Goal: Use online tool/utility: Utilize a website feature to perform a specific function

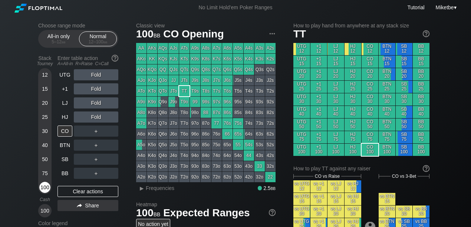
click at [47, 186] on div "100" at bounding box center [44, 187] width 11 height 11
click at [43, 187] on div "100" at bounding box center [44, 187] width 11 height 11
click at [59, 117] on div "HJ" at bounding box center [64, 117] width 15 height 11
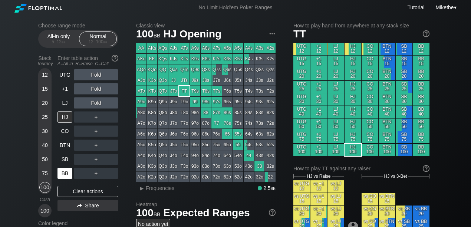
click at [63, 172] on div "BB" at bounding box center [64, 173] width 15 height 11
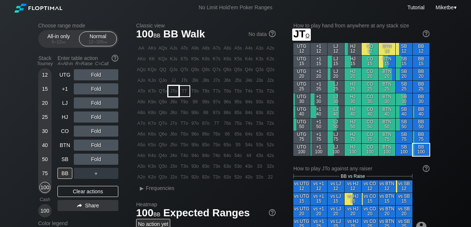
click at [173, 93] on div "JTo" at bounding box center [173, 91] width 10 height 10
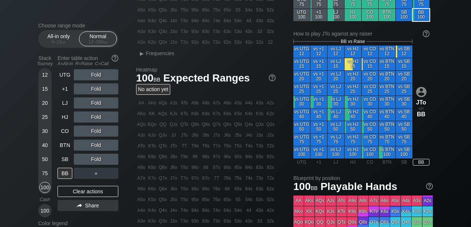
scroll to position [123, 0]
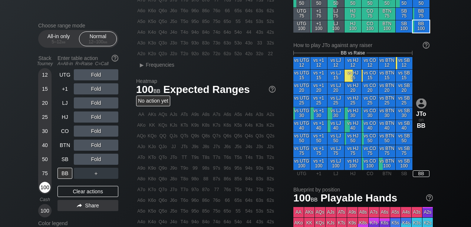
click at [45, 190] on div "100" at bounding box center [44, 187] width 11 height 11
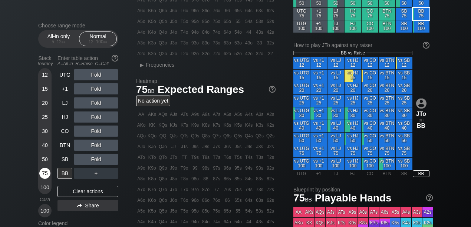
click at [44, 175] on div "75" at bounding box center [44, 173] width 11 height 11
click at [40, 173] on div "75" at bounding box center [44, 173] width 11 height 11
click at [86, 189] on div "Clear actions" at bounding box center [87, 191] width 61 height 11
click at [93, 75] on div "R ✕" at bounding box center [96, 74] width 14 height 11
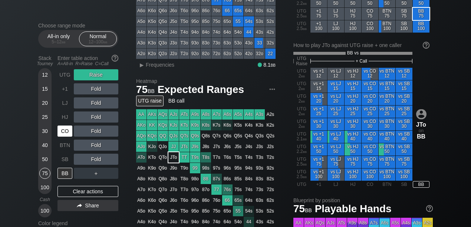
click at [63, 135] on div "CO" at bounding box center [64, 131] width 15 height 11
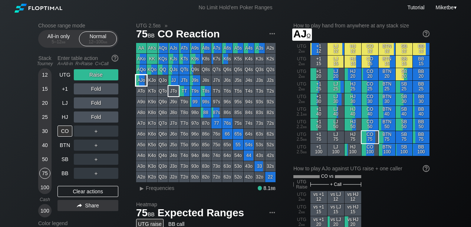
click at [140, 82] on div "AJo" at bounding box center [141, 80] width 10 height 10
click at [42, 158] on div "50" at bounding box center [44, 159] width 11 height 11
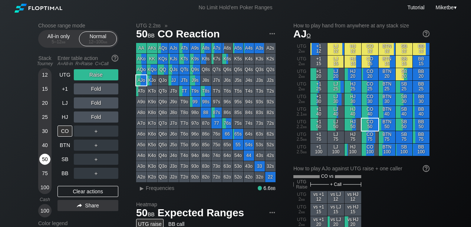
click at [43, 159] on div "50" at bounding box center [44, 159] width 11 height 11
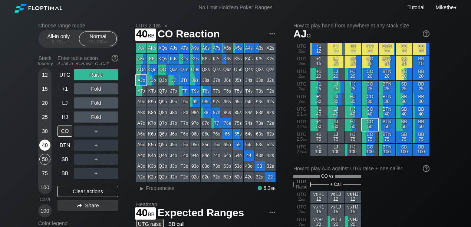
click at [42, 148] on div "40" at bounding box center [44, 145] width 11 height 11
click at [47, 145] on div "40" at bounding box center [44, 145] width 11 height 11
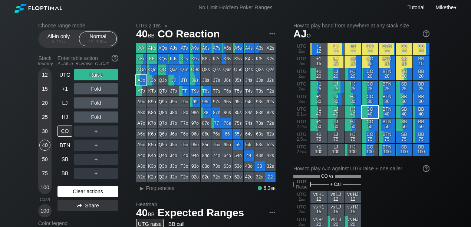
click at [99, 192] on div "Clear actions" at bounding box center [87, 191] width 61 height 11
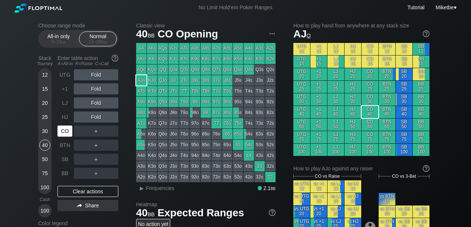
click at [62, 131] on div "CO" at bounding box center [64, 131] width 15 height 11
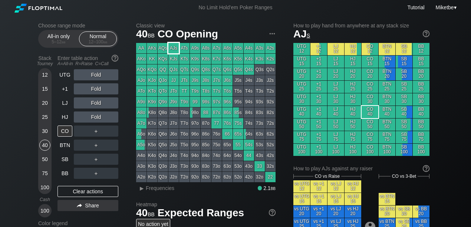
click at [171, 50] on div "AJs" at bounding box center [173, 48] width 10 height 10
click at [81, 193] on div "Clear actions" at bounding box center [87, 191] width 61 height 11
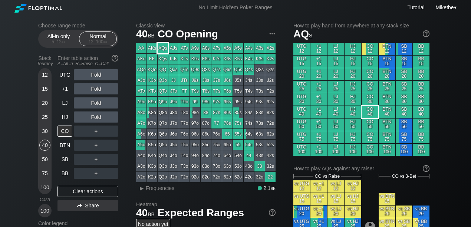
click at [158, 46] on div "AQs" at bounding box center [163, 48] width 10 height 10
click at [45, 119] on div "25" at bounding box center [44, 117] width 11 height 11
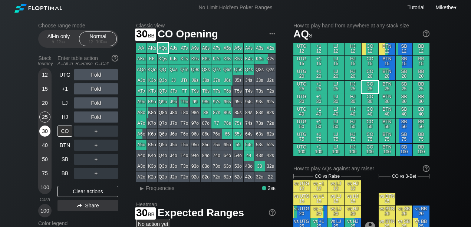
click at [44, 130] on div "30" at bounding box center [44, 131] width 11 height 11
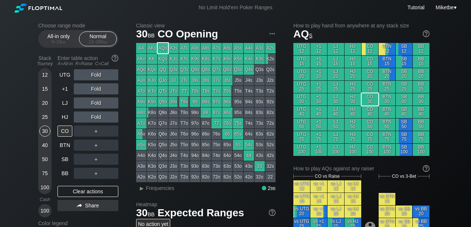
click at [56, 171] on div "Stack Tourney Enter table action A=All-in R=Raise C=Call [PHONE_NUMBER] [PHONE_…" at bounding box center [78, 134] width 80 height 165
click at [59, 172] on div "BB" at bounding box center [64, 173] width 15 height 11
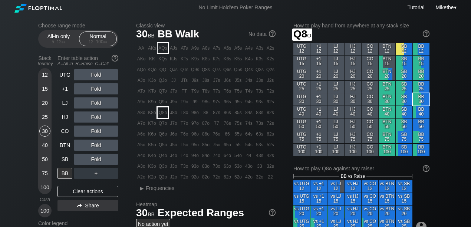
click at [165, 113] on div "Q8o" at bounding box center [163, 112] width 10 height 10
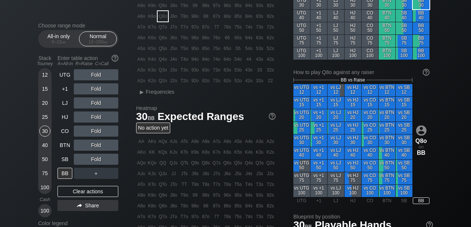
scroll to position [99, 0]
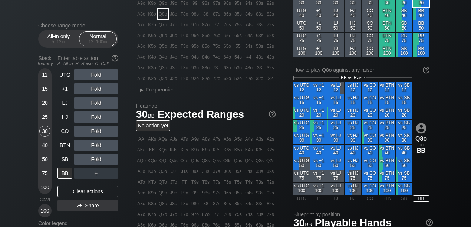
drag, startPoint x: 47, startPoint y: 117, endPoint x: 56, endPoint y: 139, distance: 23.6
click at [47, 117] on div "25" at bounding box center [44, 117] width 11 height 11
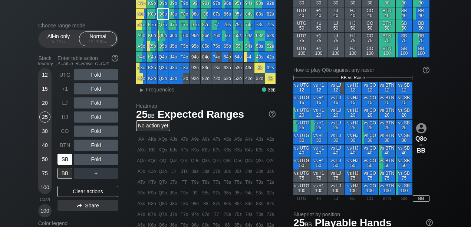
click at [69, 158] on div "SB" at bounding box center [64, 159] width 15 height 11
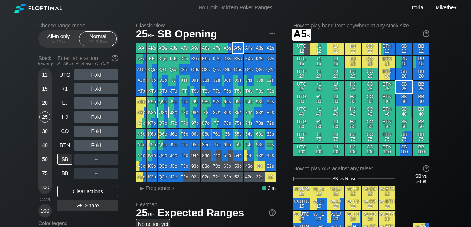
click at [235, 49] on div "A5s" at bounding box center [238, 48] width 10 height 10
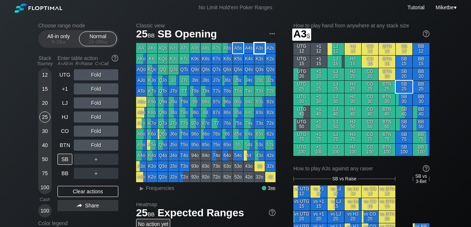
click at [256, 50] on div "A3s" at bounding box center [259, 48] width 10 height 10
click at [96, 76] on div "Fold" at bounding box center [96, 74] width 44 height 11
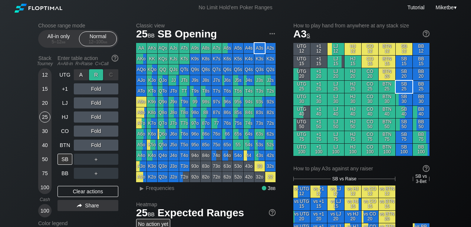
click at [96, 76] on div "R ✕" at bounding box center [96, 74] width 14 height 11
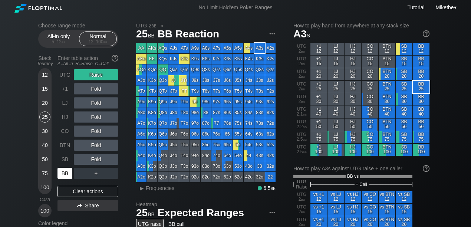
click at [67, 173] on div "BB" at bounding box center [64, 173] width 15 height 11
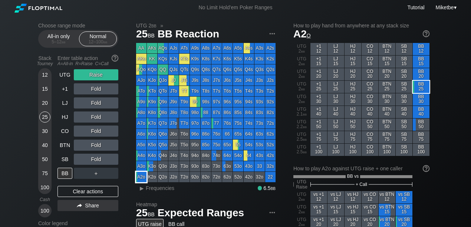
click at [141, 177] on div "A2o" at bounding box center [141, 177] width 10 height 10
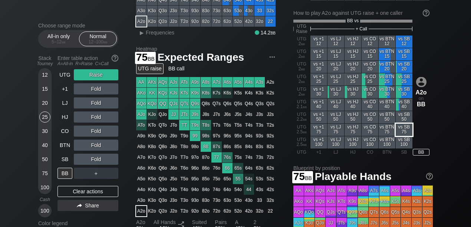
scroll to position [123, 0]
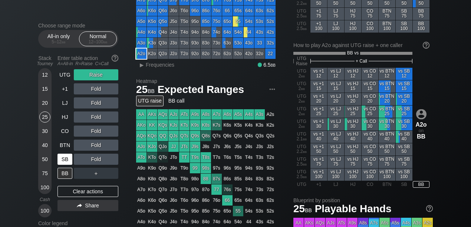
click at [66, 154] on div "SB" at bounding box center [64, 159] width 15 height 11
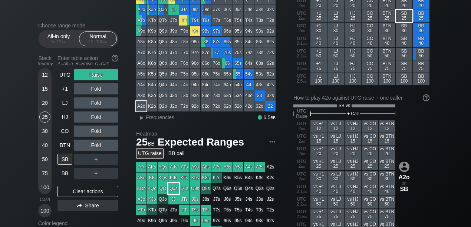
scroll to position [99, 0]
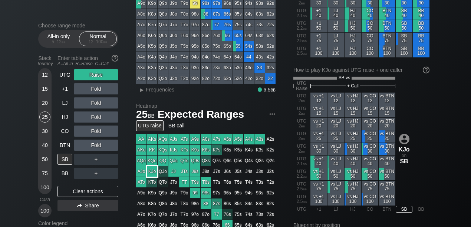
click at [153, 172] on div "KJo" at bounding box center [152, 171] width 10 height 10
click at [71, 192] on div "Clear actions" at bounding box center [87, 191] width 61 height 11
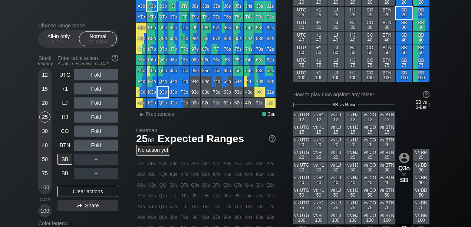
scroll to position [24, 0]
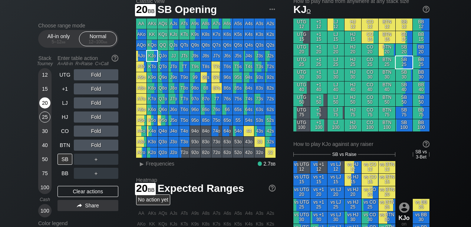
click at [47, 101] on div "20" at bounding box center [44, 102] width 11 height 11
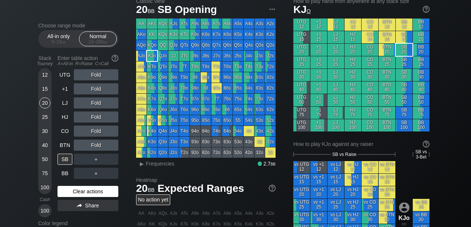
click at [97, 189] on div "Clear actions" at bounding box center [87, 191] width 61 height 11
click at [100, 192] on div "Clear actions" at bounding box center [87, 191] width 61 height 11
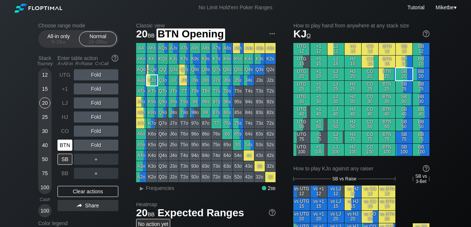
click at [66, 145] on div "BTN" at bounding box center [64, 145] width 15 height 11
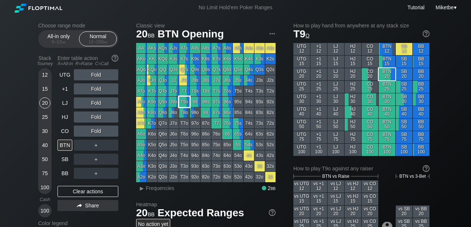
click at [181, 99] on div "T9o" at bounding box center [184, 102] width 10 height 10
click at [93, 104] on div "R ✕" at bounding box center [96, 102] width 14 height 11
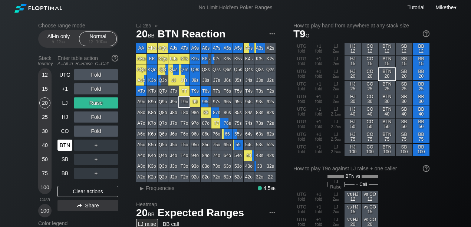
click at [77, 192] on div "Clear actions" at bounding box center [87, 191] width 61 height 11
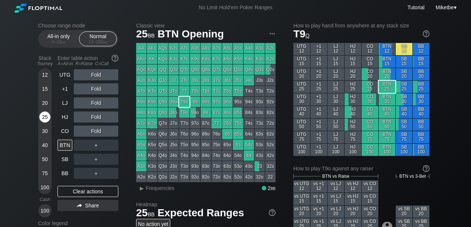
click at [45, 117] on div "25" at bounding box center [44, 117] width 11 height 11
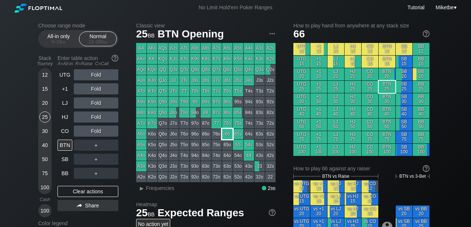
click at [227, 138] on div "66" at bounding box center [227, 134] width 10 height 10
click at [53, 40] on div "5 – 12 bb" at bounding box center [58, 41] width 31 height 5
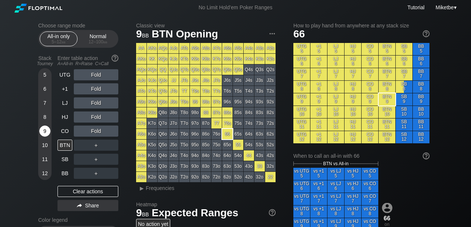
click at [47, 133] on div "9" at bounding box center [44, 131] width 11 height 11
click at [44, 130] on div "9" at bounding box center [44, 131] width 11 height 11
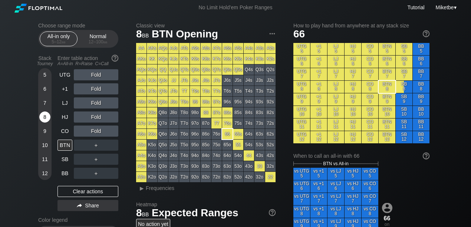
click at [47, 121] on div "8" at bounding box center [44, 117] width 11 height 11
click at [66, 147] on div "BTN" at bounding box center [64, 145] width 15 height 11
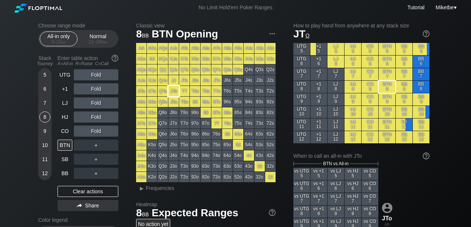
click at [176, 92] on div "JTo" at bounding box center [173, 91] width 10 height 10
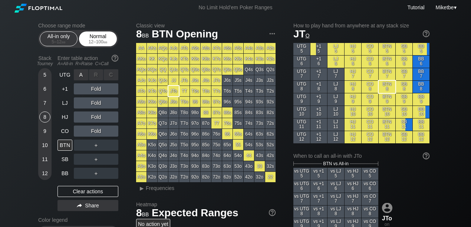
click at [95, 44] on div "Normal 12 – 100 bb" at bounding box center [98, 39] width 34 height 14
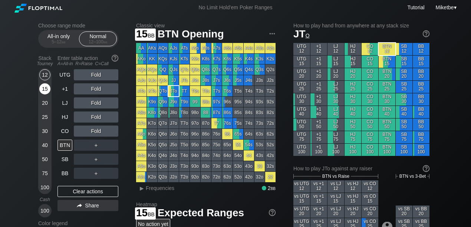
click at [45, 91] on div "15" at bounding box center [44, 88] width 11 height 11
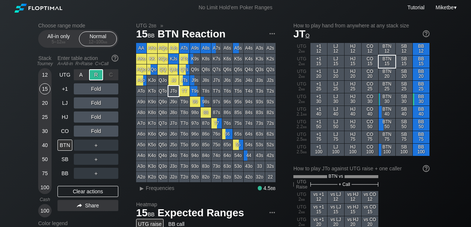
click at [91, 75] on div "R ✕" at bounding box center [96, 74] width 14 height 11
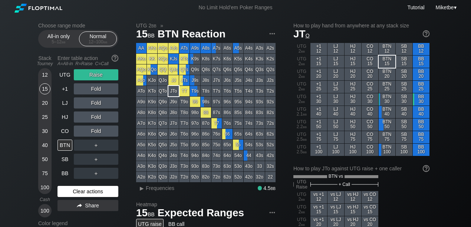
click at [93, 193] on div "Clear actions" at bounding box center [87, 191] width 61 height 11
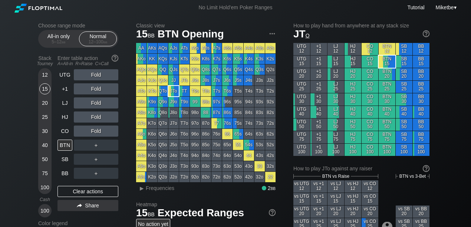
drag, startPoint x: 64, startPoint y: 117, endPoint x: 74, endPoint y: 116, distance: 9.3
click at [64, 117] on div "HJ" at bounding box center [64, 117] width 15 height 11
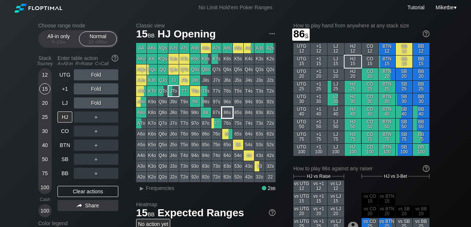
click at [227, 113] on div "86s" at bounding box center [227, 112] width 10 height 10
click at [45, 90] on div "15" at bounding box center [44, 88] width 11 height 11
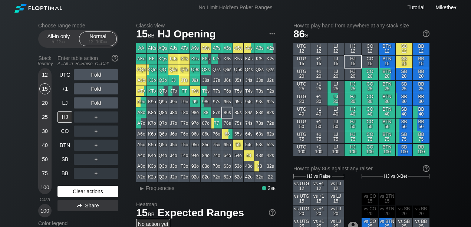
click at [85, 190] on div "Clear actions" at bounding box center [87, 191] width 61 height 11
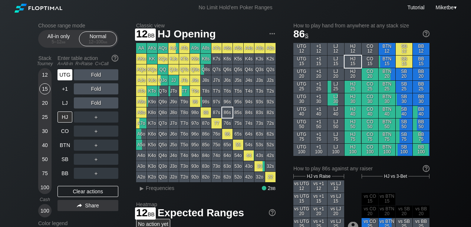
click at [65, 73] on div "UTG" at bounding box center [64, 74] width 15 height 11
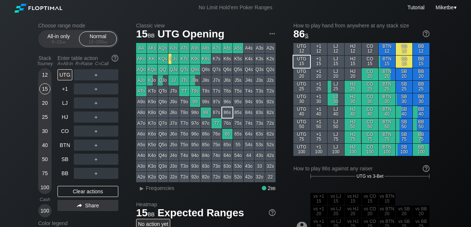
click at [44, 72] on div "12" at bounding box center [44, 74] width 11 height 11
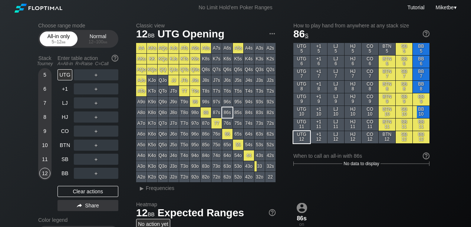
click at [60, 40] on div "5 – 12 bb" at bounding box center [58, 41] width 31 height 5
click at [44, 159] on div "11" at bounding box center [44, 159] width 11 height 11
drag, startPoint x: 56, startPoint y: 33, endPoint x: 57, endPoint y: 38, distance: 4.5
click at [57, 34] on div "All-in only 5 – 12 bb" at bounding box center [59, 39] width 34 height 14
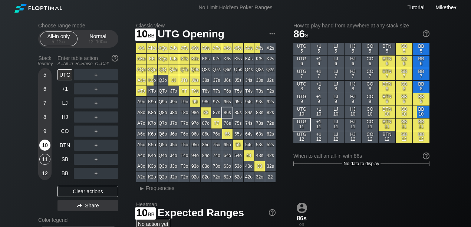
click at [49, 146] on div "10" at bounding box center [44, 145] width 11 height 11
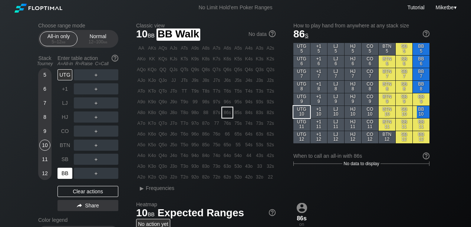
click at [64, 171] on div "BB" at bounding box center [64, 173] width 15 height 11
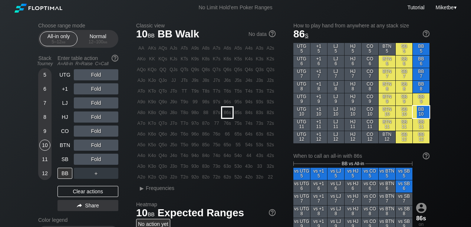
click at [226, 111] on div "86s" at bounding box center [227, 112] width 10 height 10
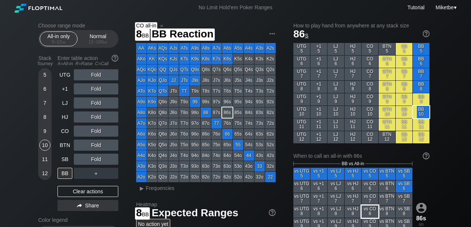
scroll to position [74, 0]
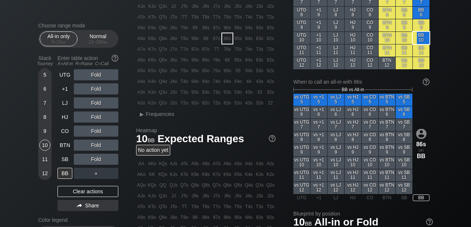
click at [43, 131] on div "9" at bounding box center [44, 131] width 11 height 11
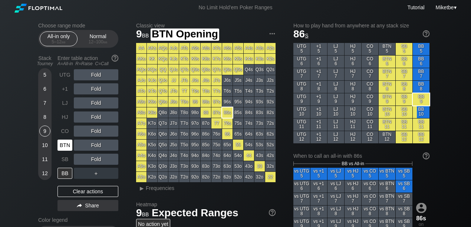
click at [70, 145] on div "BTN" at bounding box center [64, 145] width 15 height 11
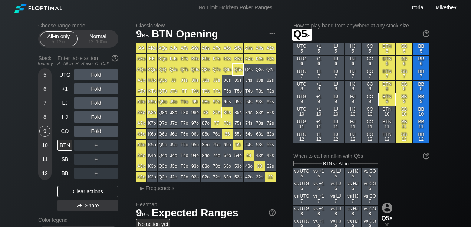
click at [239, 70] on div "Q5s" at bounding box center [238, 69] width 10 height 10
click at [44, 173] on div "12" at bounding box center [44, 173] width 11 height 11
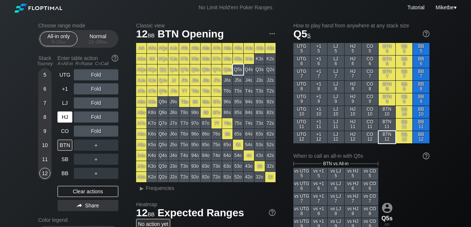
click at [67, 118] on div "HJ" at bounding box center [64, 117] width 15 height 11
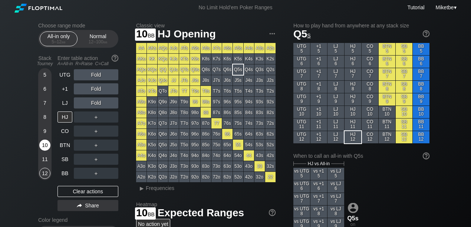
click at [49, 146] on div "10" at bounding box center [44, 145] width 11 height 11
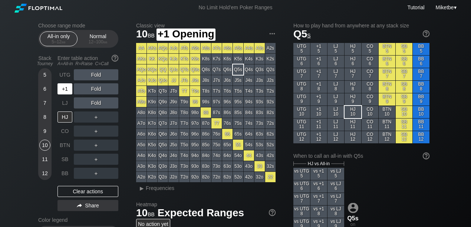
click at [67, 89] on div "+1" at bounding box center [64, 88] width 15 height 11
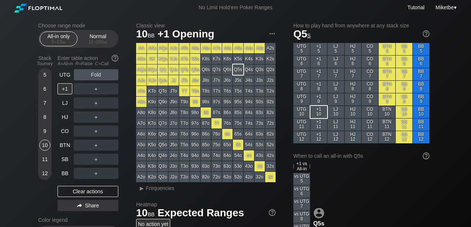
click at [155, 93] on div "KTo" at bounding box center [152, 91] width 10 height 10
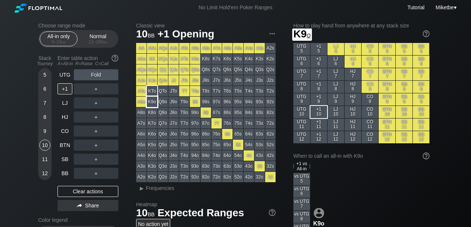
click at [156, 103] on div "K9o" at bounding box center [152, 102] width 10 height 10
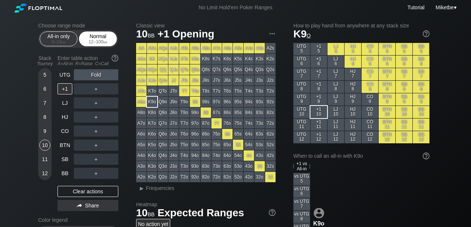
click at [96, 39] on div "Normal 12 – 100 bb" at bounding box center [98, 39] width 34 height 14
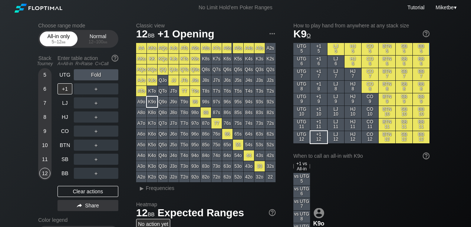
click at [56, 41] on div "5 – 12 bb" at bounding box center [58, 41] width 31 height 5
click at [86, 38] on div "Normal 12 – 100 bb" at bounding box center [98, 39] width 34 height 14
click at [54, 37] on div "All-in only 5 – 12 bb" at bounding box center [59, 39] width 34 height 14
click at [52, 36] on div "All-in only 5 – 12 bb" at bounding box center [59, 39] width 34 height 14
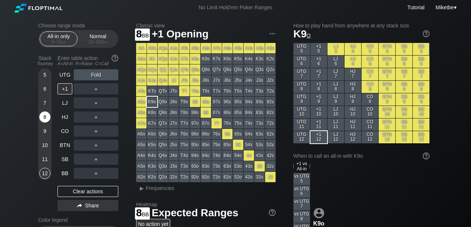
click at [44, 117] on div "8" at bounding box center [44, 117] width 11 height 11
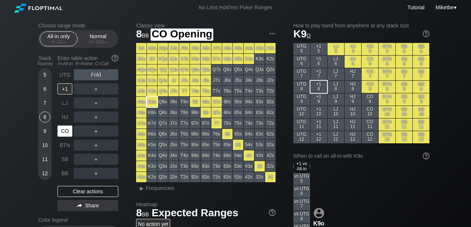
click at [63, 130] on div "CO" at bounding box center [64, 131] width 15 height 11
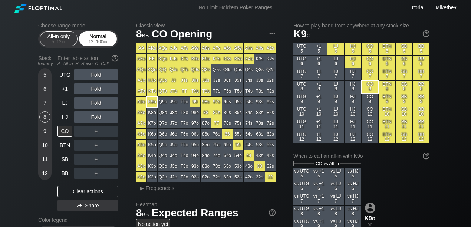
click at [97, 39] on div "Normal 12 – 100 bb" at bounding box center [98, 39] width 34 height 14
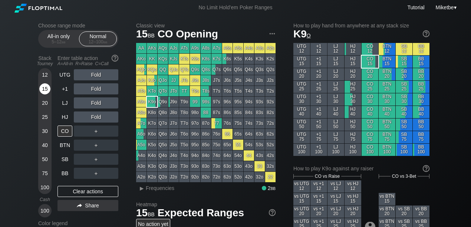
click at [45, 90] on div "15" at bounding box center [44, 88] width 11 height 11
click at [96, 192] on div "Clear actions" at bounding box center [87, 191] width 61 height 11
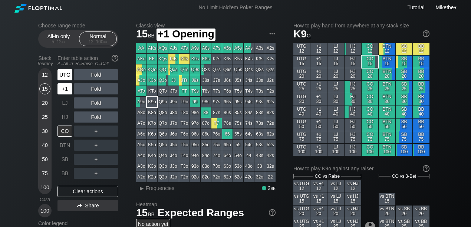
click at [67, 76] on div "UTG" at bounding box center [64, 74] width 15 height 11
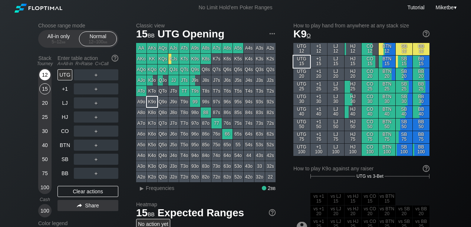
click at [48, 77] on div "12" at bounding box center [44, 74] width 11 height 11
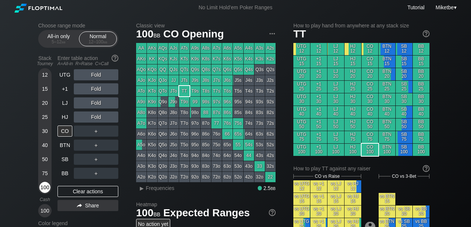
click at [44, 188] on div "100" at bounding box center [44, 187] width 11 height 11
click at [47, 189] on div "100" at bounding box center [44, 187] width 11 height 11
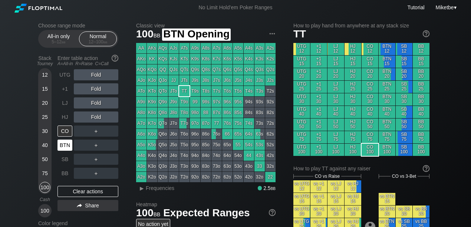
click at [68, 148] on div "BTN" at bounding box center [64, 145] width 15 height 11
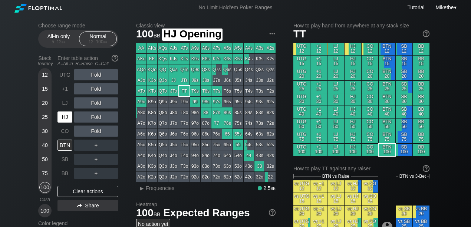
click at [63, 121] on div "HJ" at bounding box center [64, 117] width 15 height 11
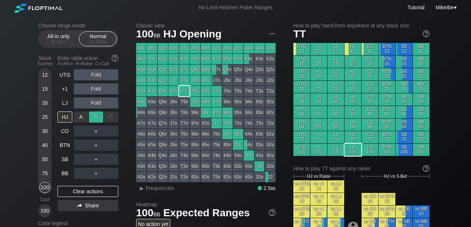
click at [95, 117] on div "R ✕" at bounding box center [96, 117] width 14 height 11
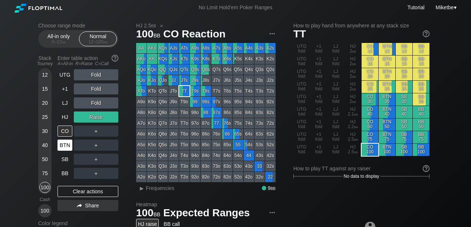
click at [61, 148] on div "BTN" at bounding box center [64, 145] width 15 height 11
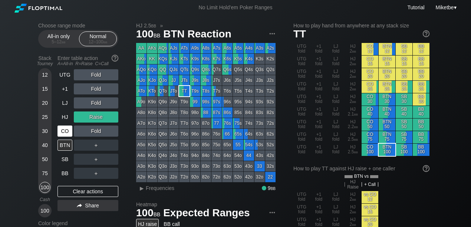
click at [65, 130] on div "CO" at bounding box center [64, 131] width 15 height 11
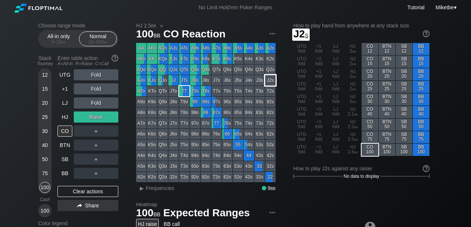
click at [265, 81] on div "J2s" at bounding box center [270, 80] width 10 height 10
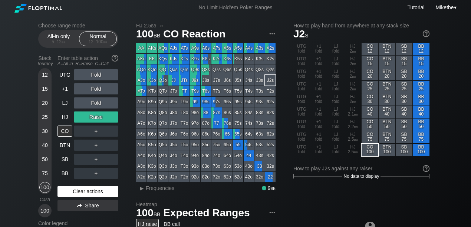
click at [90, 191] on div "Clear actions" at bounding box center [87, 191] width 61 height 11
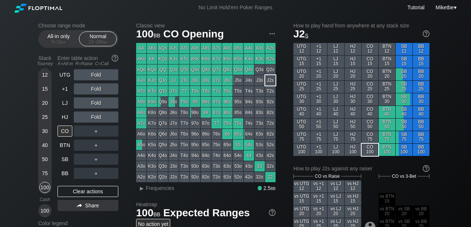
click at [226, 167] on div "63o" at bounding box center [227, 166] width 10 height 10
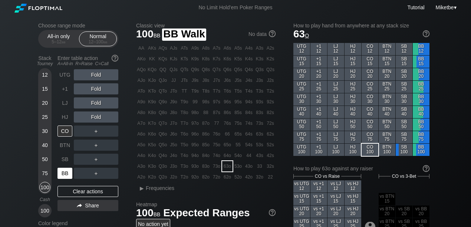
click at [64, 175] on div "BB" at bounding box center [64, 173] width 15 height 11
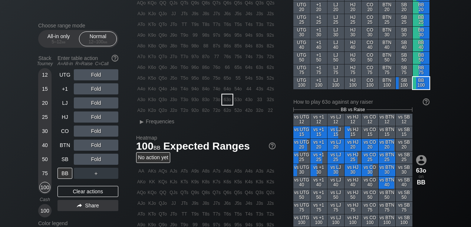
scroll to position [74, 0]
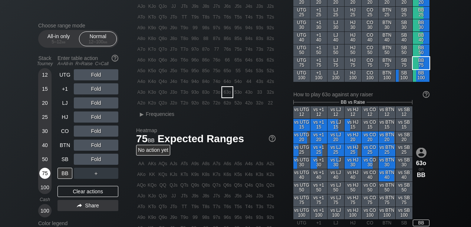
click at [45, 171] on div "75" at bounding box center [44, 173] width 11 height 11
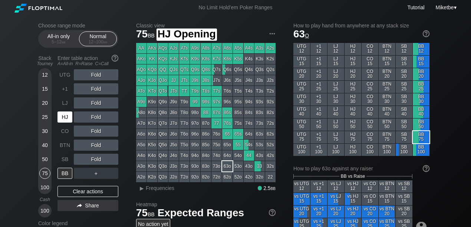
click at [69, 120] on div "HJ" at bounding box center [64, 117] width 15 height 11
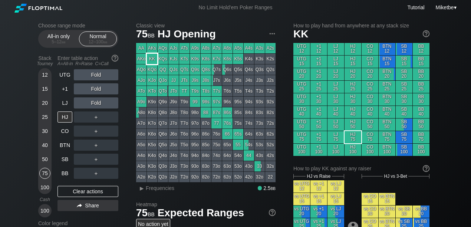
click at [151, 59] on div "KK" at bounding box center [152, 59] width 10 height 10
click at [71, 144] on div "BTN" at bounding box center [64, 145] width 15 height 11
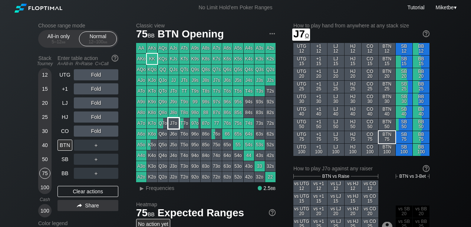
click at [177, 125] on div "J7o" at bounding box center [173, 123] width 10 height 10
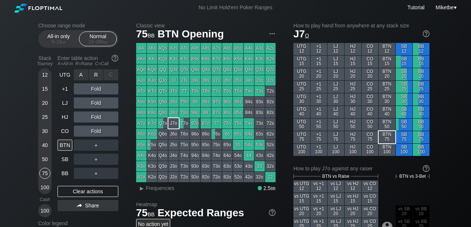
drag, startPoint x: 96, startPoint y: 74, endPoint x: 89, endPoint y: 99, distance: 26.3
click at [96, 74] on div "R ✕" at bounding box center [96, 74] width 14 height 11
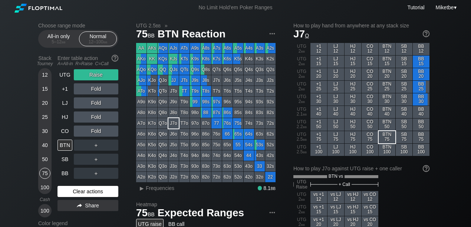
click at [90, 193] on div "Clear actions" at bounding box center [87, 191] width 61 height 11
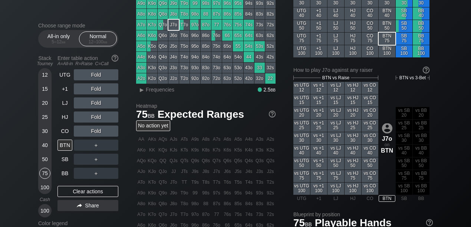
scroll to position [24, 0]
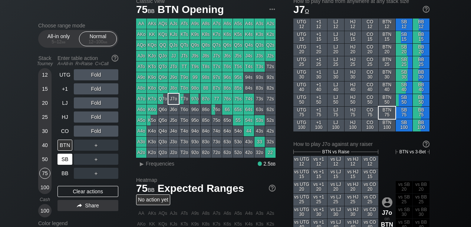
click at [68, 162] on div "SB" at bounding box center [64, 159] width 15 height 11
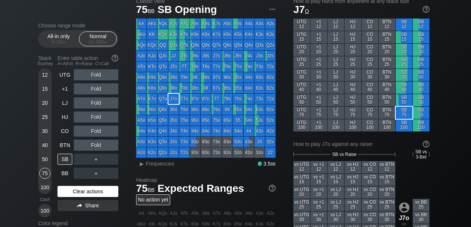
click at [91, 191] on div "Clear actions" at bounding box center [87, 191] width 61 height 11
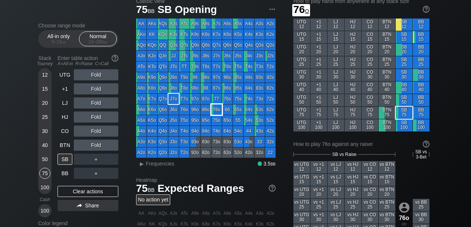
click at [216, 109] on div "76o" at bounding box center [216, 110] width 10 height 10
drag, startPoint x: 59, startPoint y: 149, endPoint x: 63, endPoint y: 148, distance: 4.2
click at [59, 149] on div "BTN" at bounding box center [64, 145] width 15 height 11
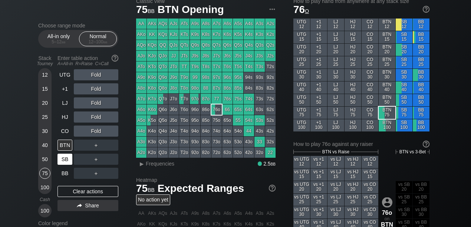
click at [67, 155] on div "SB" at bounding box center [64, 159] width 15 height 11
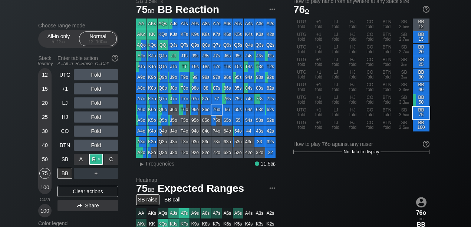
click at [97, 158] on div "R ✕" at bounding box center [96, 159] width 14 height 11
click at [48, 186] on div "100" at bounding box center [44, 187] width 11 height 11
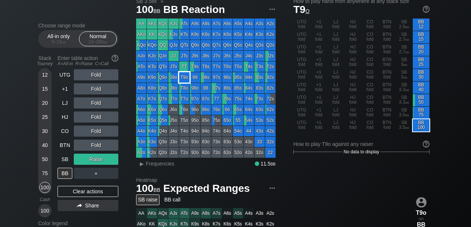
click at [187, 80] on div "T9o" at bounding box center [184, 77] width 10 height 10
click at [45, 188] on div "100" at bounding box center [44, 187] width 11 height 11
click at [70, 189] on div "Clear actions" at bounding box center [87, 191] width 61 height 11
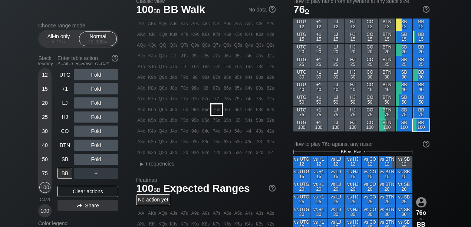
click at [218, 110] on div "76o" at bounding box center [216, 110] width 10 height 10
click at [67, 176] on div "BB" at bounding box center [64, 173] width 15 height 11
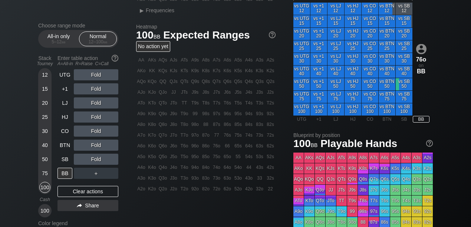
scroll to position [123, 0]
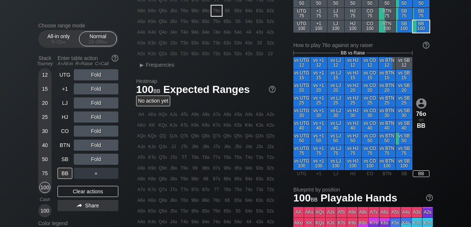
click at [44, 186] on div "100" at bounding box center [44, 187] width 11 height 11
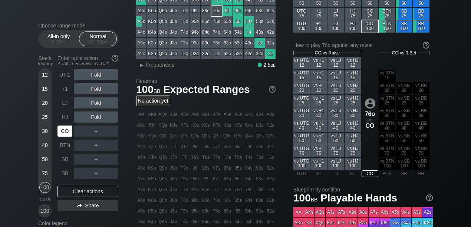
click at [64, 133] on div "CO" at bounding box center [64, 131] width 15 height 11
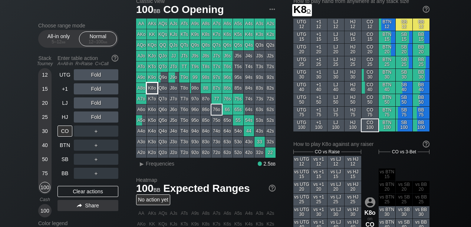
click at [153, 100] on div "K7o" at bounding box center [152, 99] width 10 height 10
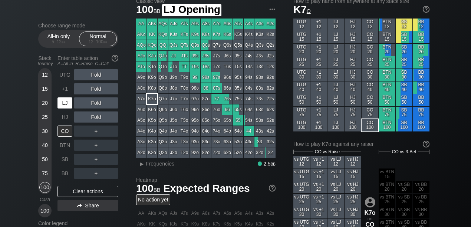
click at [62, 108] on div "LJ" at bounding box center [65, 103] width 16 height 14
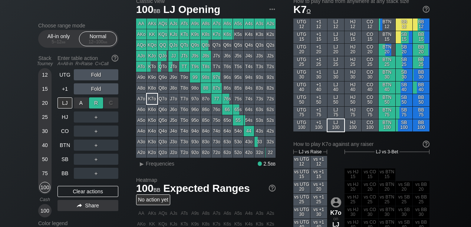
click at [93, 106] on div "R ✕" at bounding box center [96, 102] width 14 height 11
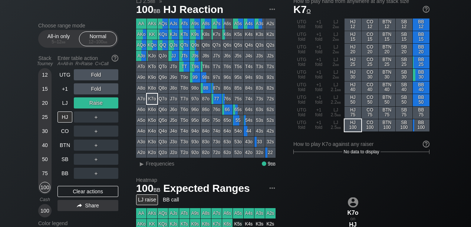
click at [46, 188] on div "100" at bounding box center [44, 187] width 11 height 11
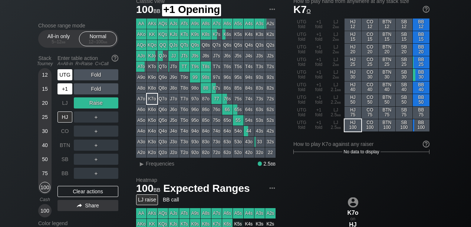
click at [64, 77] on div "UTG" at bounding box center [64, 74] width 15 height 11
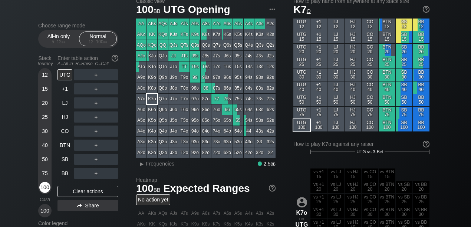
click at [43, 190] on div "100" at bounding box center [44, 187] width 11 height 11
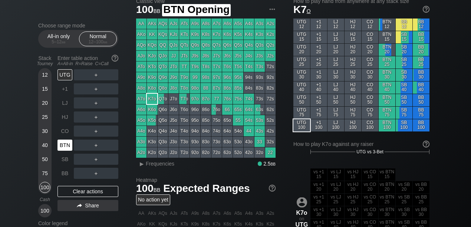
click at [65, 144] on div "BTN" at bounding box center [64, 145] width 15 height 11
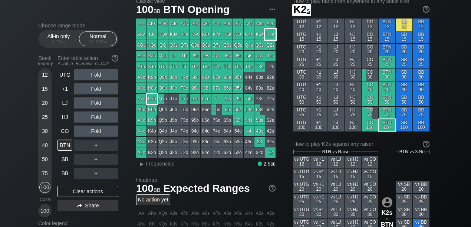
drag, startPoint x: 270, startPoint y: 35, endPoint x: 265, endPoint y: 36, distance: 4.9
click at [270, 35] on div "K2s" at bounding box center [270, 34] width 10 height 10
click at [66, 130] on div "CO" at bounding box center [64, 131] width 15 height 11
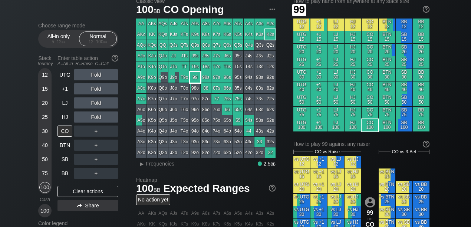
click at [195, 76] on div "99" at bounding box center [195, 77] width 10 height 10
click at [93, 75] on div "R ✕" at bounding box center [96, 74] width 14 height 11
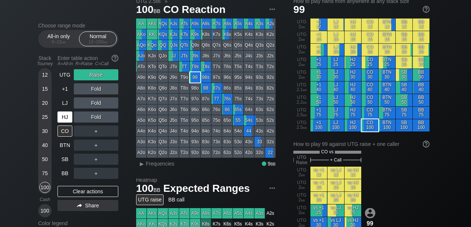
click at [62, 112] on div "HJ" at bounding box center [64, 117] width 15 height 11
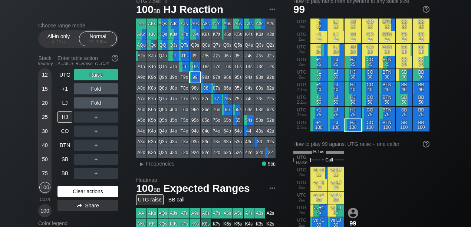
click at [82, 193] on div "Clear actions" at bounding box center [87, 191] width 61 height 11
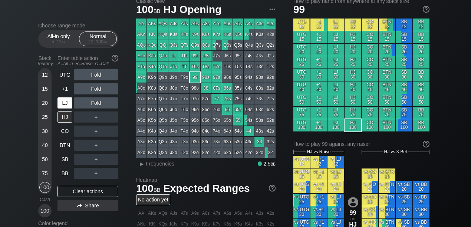
click at [61, 103] on div "LJ" at bounding box center [64, 102] width 15 height 11
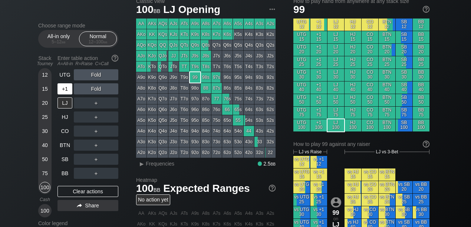
click at [61, 89] on div "+1" at bounding box center [64, 88] width 15 height 11
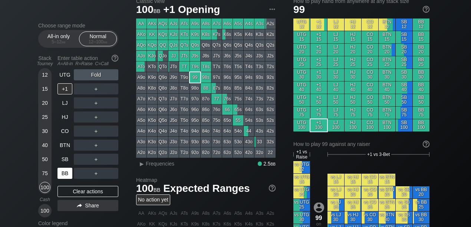
drag, startPoint x: 63, startPoint y: 173, endPoint x: 57, endPoint y: 176, distance: 6.0
click at [63, 173] on div "BB" at bounding box center [64, 173] width 15 height 11
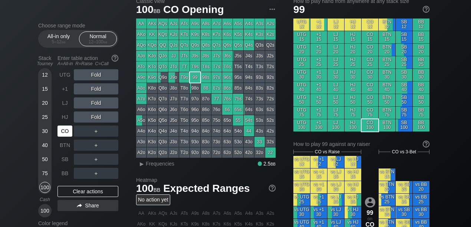
click at [69, 133] on div "CO" at bounding box center [64, 131] width 15 height 11
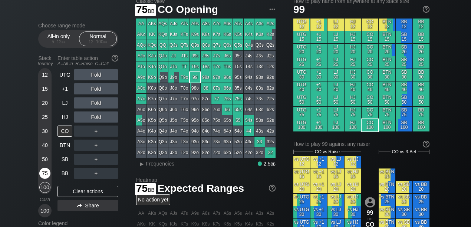
click at [43, 172] on div "75" at bounding box center [44, 173] width 11 height 11
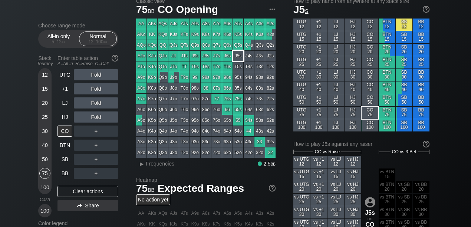
click at [237, 54] on div "J5s" at bounding box center [238, 56] width 10 height 10
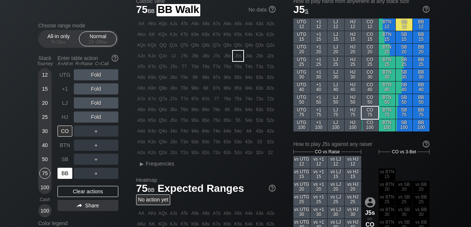
click at [69, 173] on div "BB" at bounding box center [64, 173] width 15 height 11
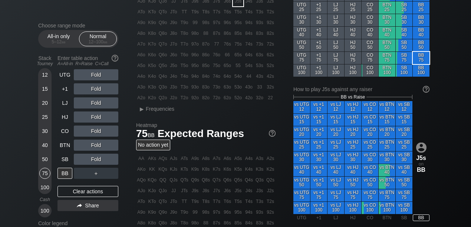
scroll to position [49, 0]
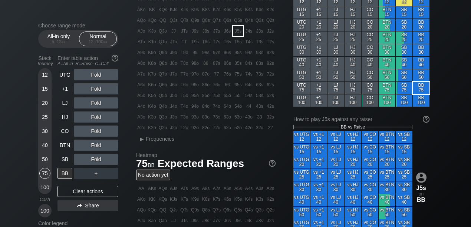
click at [237, 93] on div "55" at bounding box center [238, 95] width 10 height 10
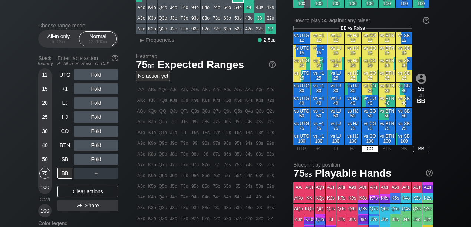
scroll to position [123, 0]
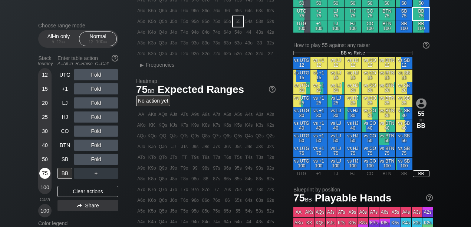
click at [47, 176] on div "75" at bounding box center [44, 173] width 11 height 11
click at [65, 173] on div "BB" at bounding box center [64, 173] width 15 height 11
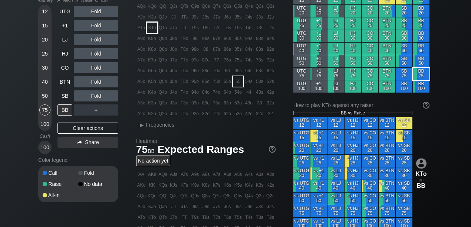
scroll to position [0, 0]
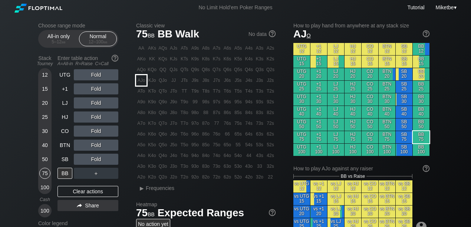
click at [139, 83] on div "AJo" at bounding box center [141, 80] width 10 height 10
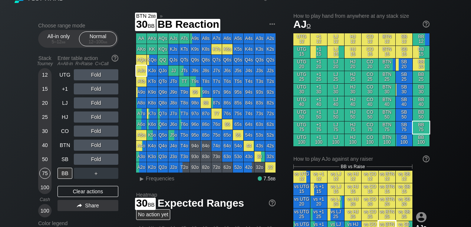
scroll to position [99, 0]
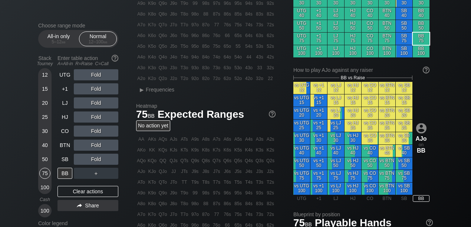
click at [46, 186] on div "100" at bounding box center [44, 187] width 11 height 11
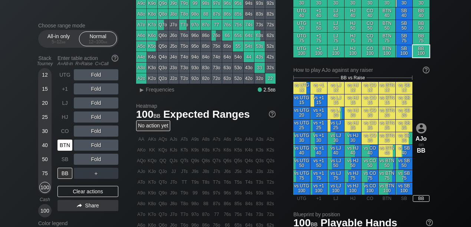
click at [67, 145] on div "BTN" at bounding box center [64, 145] width 15 height 11
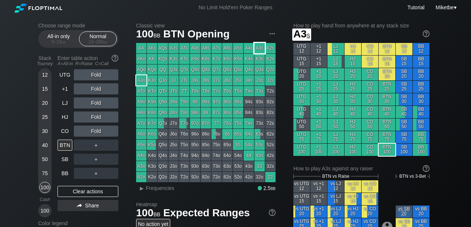
click at [260, 50] on div "A3s" at bounding box center [259, 48] width 10 height 10
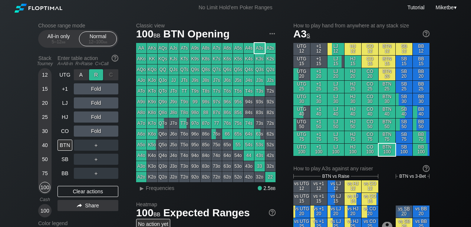
click at [94, 78] on div "R ✕" at bounding box center [96, 74] width 14 height 11
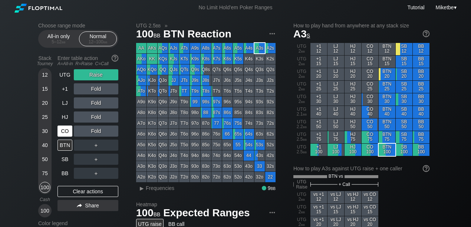
click at [68, 135] on div "CO" at bounding box center [64, 131] width 15 height 11
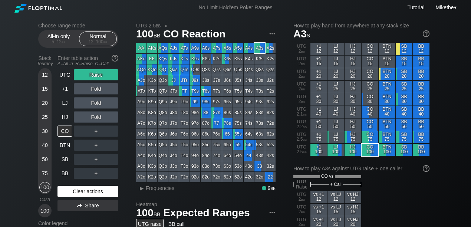
drag, startPoint x: 91, startPoint y: 191, endPoint x: 101, endPoint y: 188, distance: 10.3
click at [91, 191] on div "Clear actions" at bounding box center [87, 191] width 61 height 11
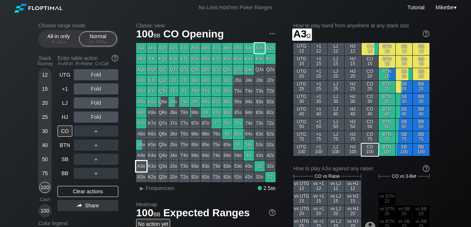
click at [143, 167] on div "A3o" at bounding box center [141, 166] width 10 height 10
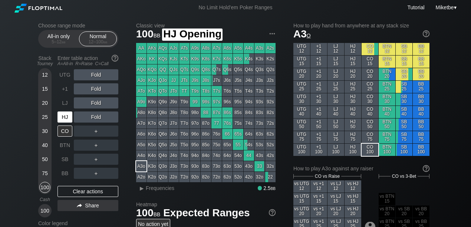
click at [66, 121] on div "HJ" at bounding box center [64, 117] width 15 height 11
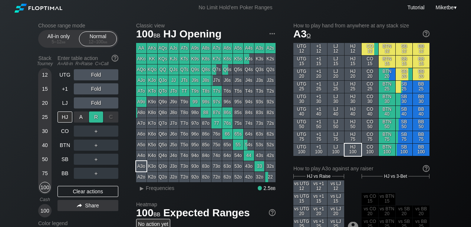
click at [94, 118] on div "R ✕" at bounding box center [96, 117] width 14 height 11
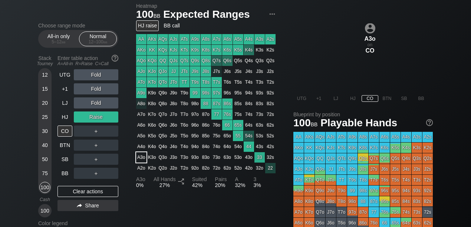
scroll to position [198, 0]
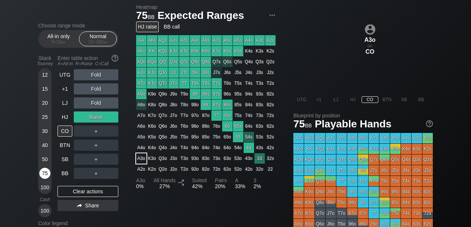
click at [42, 172] on div "75" at bounding box center [44, 173] width 11 height 11
click at [73, 191] on div "Clear actions" at bounding box center [87, 191] width 61 height 11
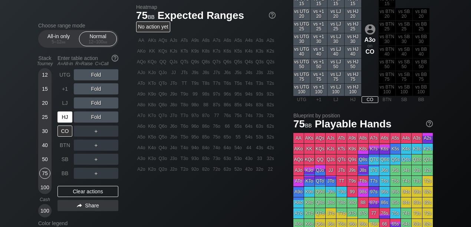
click at [64, 116] on div "HJ" at bounding box center [64, 117] width 15 height 11
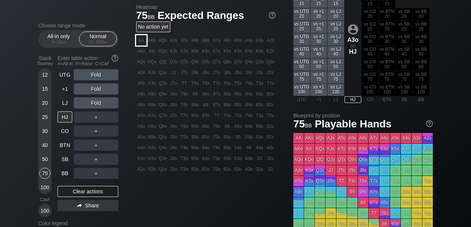
click at [142, 39] on div "AA" at bounding box center [141, 40] width 10 height 10
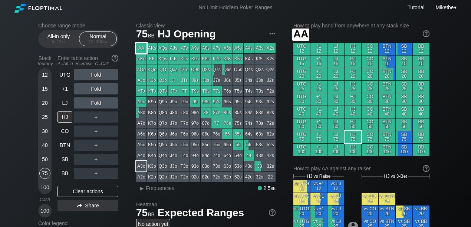
click at [140, 46] on div "AA" at bounding box center [141, 48] width 10 height 10
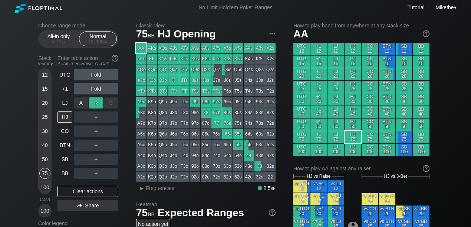
click at [92, 105] on div "R ✕" at bounding box center [96, 102] width 14 height 11
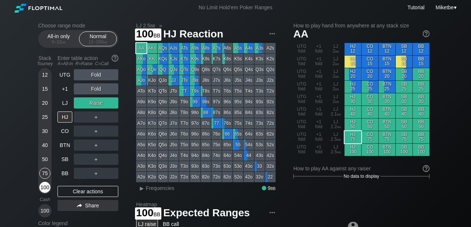
click at [44, 185] on div "100" at bounding box center [44, 187] width 11 height 11
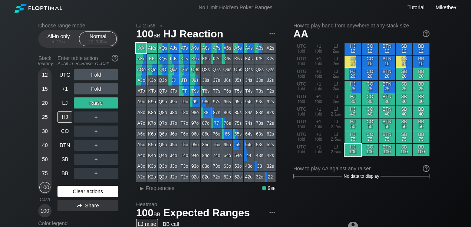
click at [87, 192] on div "Clear actions" at bounding box center [87, 191] width 61 height 11
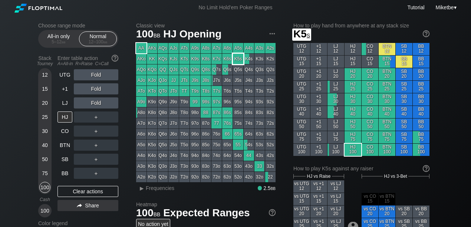
click at [237, 62] on div "K5s" at bounding box center [238, 59] width 10 height 10
click at [93, 132] on div "R ✕" at bounding box center [96, 131] width 14 height 11
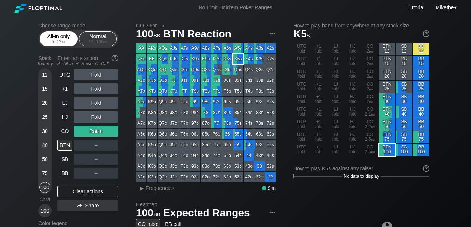
click at [59, 39] on div "All-in only 5 – 12 bb" at bounding box center [59, 39] width 34 height 14
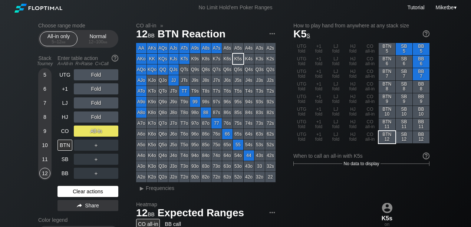
click at [77, 191] on div "Clear actions" at bounding box center [87, 191] width 61 height 11
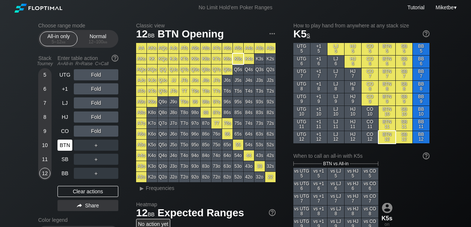
click at [62, 143] on div "BTN" at bounding box center [64, 145] width 15 height 11
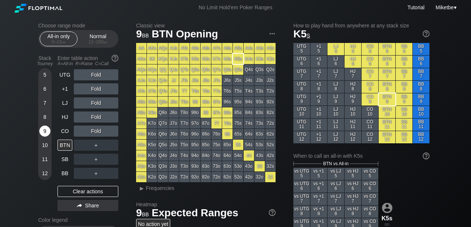
click at [47, 134] on div "9" at bounding box center [44, 131] width 11 height 11
drag, startPoint x: 155, startPoint y: 102, endPoint x: 145, endPoint y: 112, distance: 13.9
click at [155, 102] on div "K9o" at bounding box center [152, 102] width 10 height 10
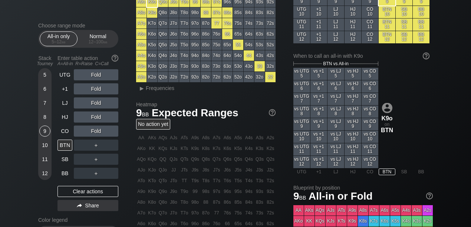
scroll to position [99, 0]
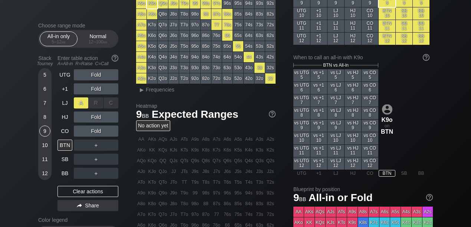
click at [83, 104] on div "A ✕" at bounding box center [81, 102] width 14 height 11
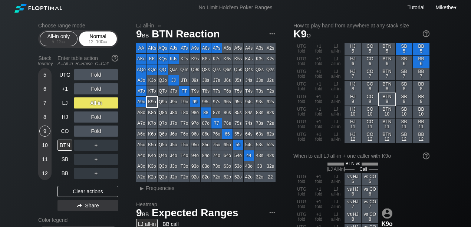
click at [99, 36] on div "Normal 12 – 100 bb" at bounding box center [98, 39] width 34 height 14
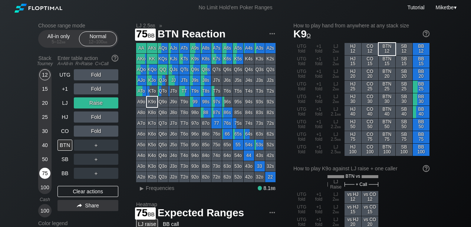
click at [45, 173] on div "75" at bounding box center [44, 173] width 11 height 11
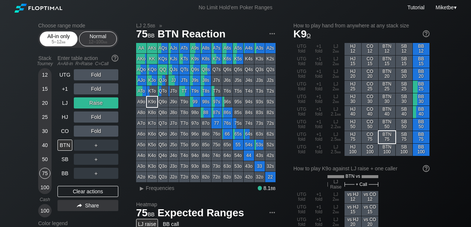
click at [60, 36] on div "All-in only 5 – 12 bb" at bounding box center [59, 39] width 34 height 14
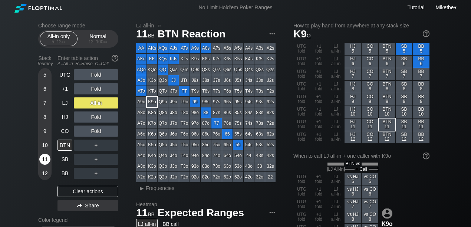
click at [42, 158] on div "11" at bounding box center [44, 159] width 11 height 11
drag, startPoint x: 79, startPoint y: 192, endPoint x: 79, endPoint y: 188, distance: 3.8
click at [79, 192] on div "Clear actions" at bounding box center [87, 191] width 61 height 11
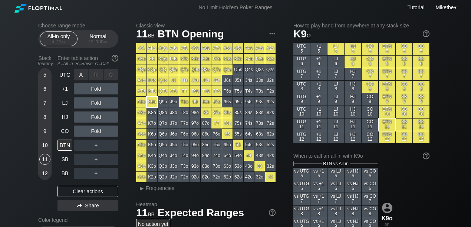
click at [85, 73] on div "A ✕ R ✕ C ✕ Fold" at bounding box center [96, 74] width 44 height 11
click at [96, 38] on div "Normal 12 – 100 bb" at bounding box center [98, 39] width 34 height 14
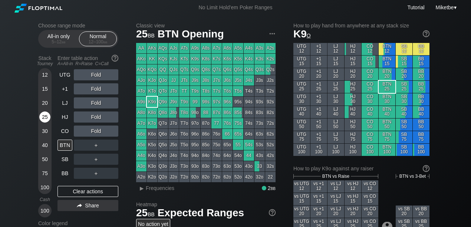
click at [44, 116] on div "25" at bounding box center [44, 117] width 11 height 11
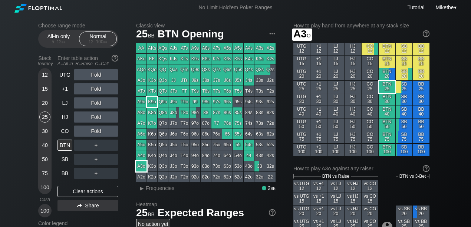
click at [141, 166] on div "A3o" at bounding box center [141, 166] width 10 height 10
click at [94, 89] on div "Fold" at bounding box center [96, 88] width 44 height 11
click at [93, 89] on div "R ✕" at bounding box center [96, 88] width 14 height 11
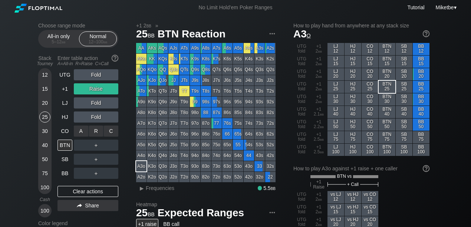
click at [102, 130] on div "A ✕ R ✕ C ✕ Fold" at bounding box center [96, 131] width 44 height 11
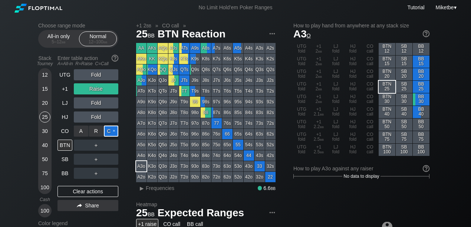
click at [110, 130] on div "C ✕" at bounding box center [111, 131] width 14 height 11
click at [45, 159] on div "50" at bounding box center [44, 159] width 11 height 11
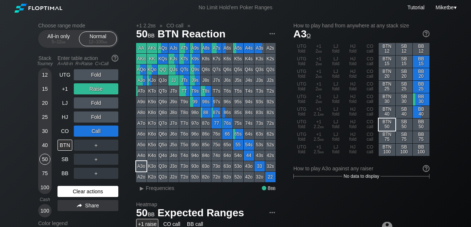
click at [82, 191] on div "Clear actions" at bounding box center [87, 191] width 61 height 11
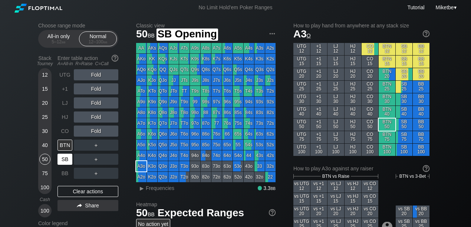
click at [61, 162] on div "SB" at bounding box center [64, 159] width 15 height 11
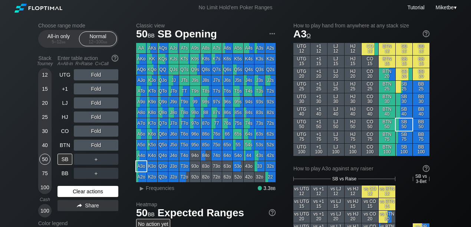
click at [85, 188] on div "Clear actions" at bounding box center [87, 191] width 61 height 11
click at [83, 188] on div "Clear actions" at bounding box center [87, 191] width 61 height 11
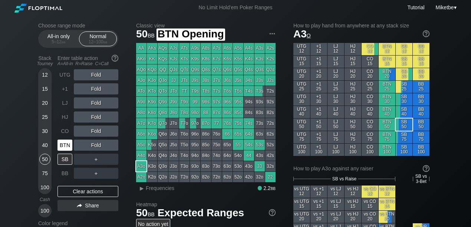
click at [68, 145] on div "BTN" at bounding box center [64, 145] width 15 height 11
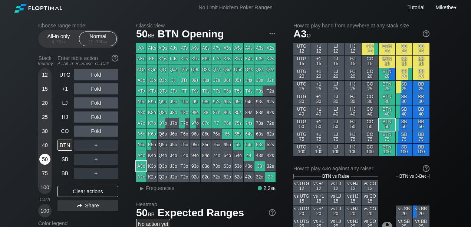
click at [46, 159] on div "50" at bounding box center [44, 159] width 11 height 11
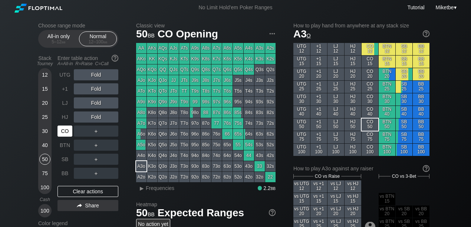
click at [60, 130] on div "CO" at bounding box center [64, 131] width 15 height 11
click at [46, 159] on div "50" at bounding box center [44, 159] width 11 height 11
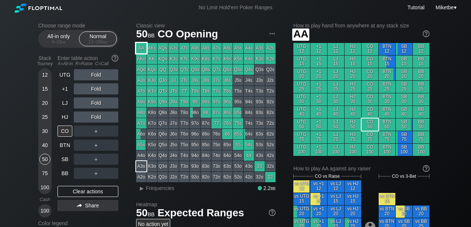
click at [143, 47] on div "AA" at bounding box center [141, 48] width 10 height 10
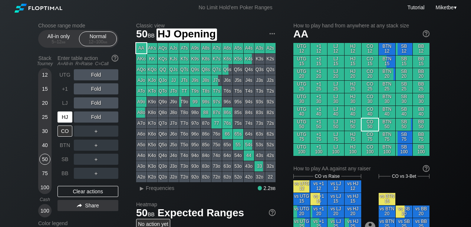
click at [67, 116] on div "HJ" at bounding box center [64, 117] width 15 height 11
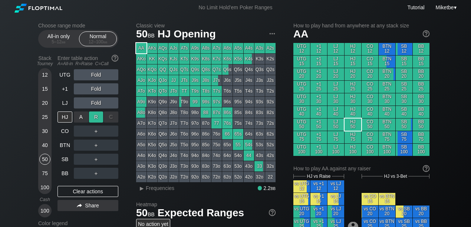
click at [96, 115] on div "R ✕" at bounding box center [96, 117] width 14 height 11
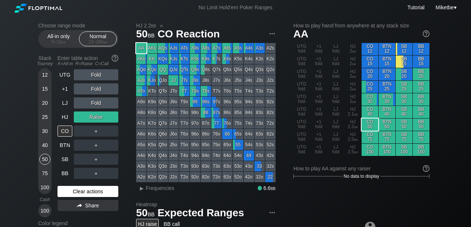
click at [78, 193] on div "Clear actions" at bounding box center [87, 191] width 61 height 11
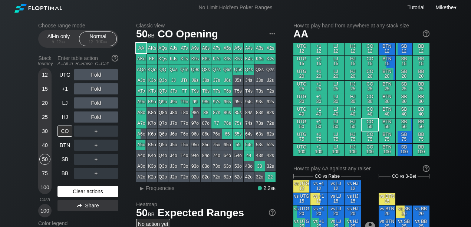
click at [78, 193] on div "Clear actions" at bounding box center [87, 191] width 61 height 11
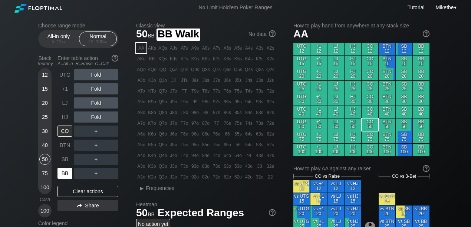
click at [68, 172] on div "BB" at bounding box center [64, 173] width 15 height 11
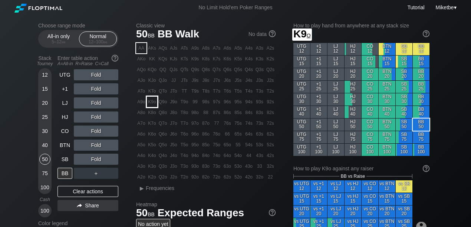
click at [153, 100] on div "K9o" at bounding box center [152, 102] width 10 height 10
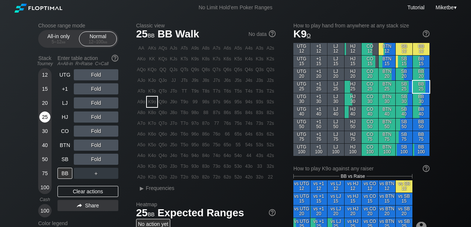
click at [47, 115] on div "25" at bounding box center [44, 117] width 11 height 11
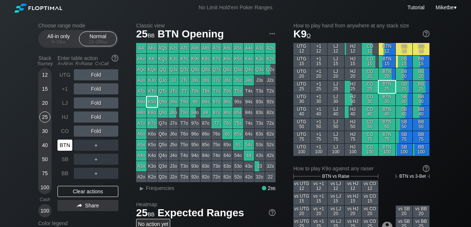
click at [67, 146] on div "BTN" at bounding box center [64, 145] width 15 height 11
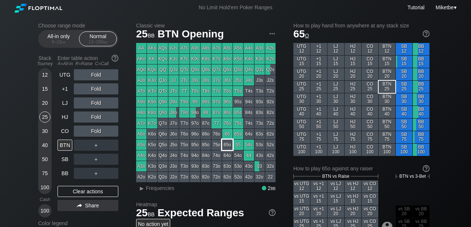
click at [225, 148] on div "65o" at bounding box center [227, 145] width 10 height 10
click at [43, 115] on div "25" at bounding box center [44, 117] width 11 height 11
click at [44, 119] on div "25" at bounding box center [44, 117] width 11 height 11
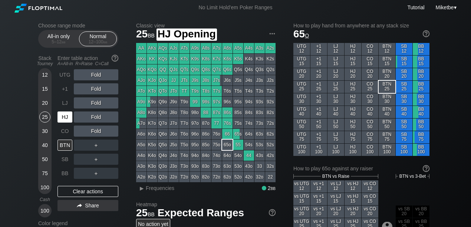
click at [68, 113] on div "HJ" at bounding box center [64, 117] width 15 height 11
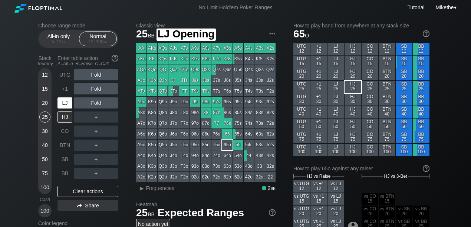
click at [67, 104] on div "LJ" at bounding box center [64, 102] width 15 height 11
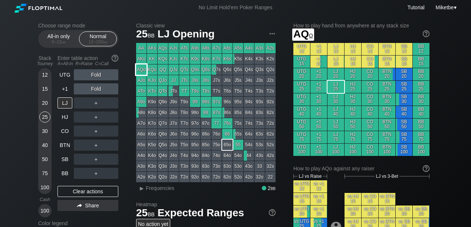
click at [139, 69] on div "AQo" at bounding box center [141, 69] width 10 height 10
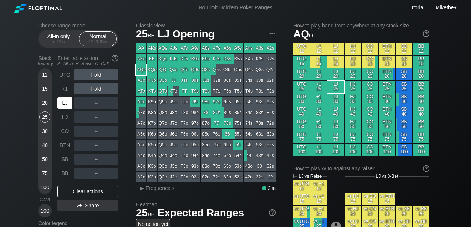
click at [63, 104] on div "LJ" at bounding box center [64, 102] width 15 height 11
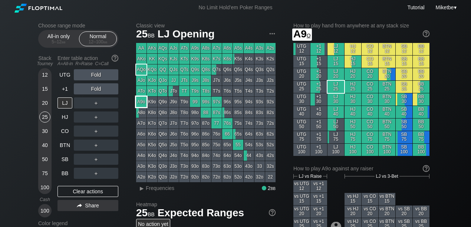
click at [139, 103] on div "A9o" at bounding box center [141, 102] width 10 height 10
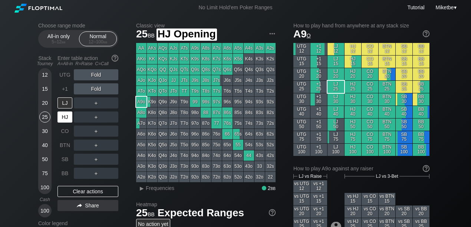
click at [65, 115] on div "HJ" at bounding box center [64, 117] width 15 height 11
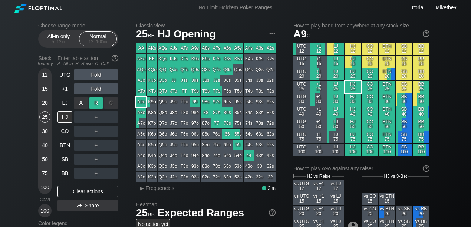
click at [96, 103] on div "R ✕" at bounding box center [96, 102] width 14 height 11
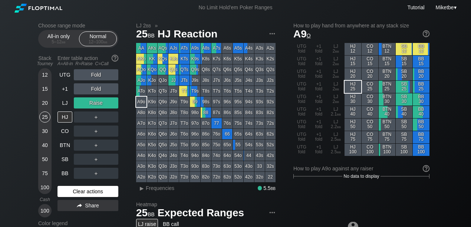
click at [65, 191] on div "Clear actions" at bounding box center [87, 191] width 61 height 11
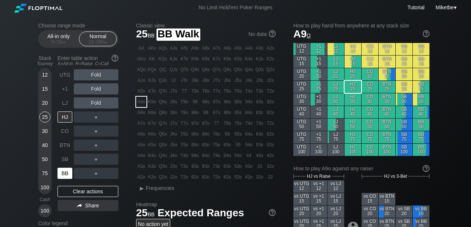
click at [65, 175] on div "BB" at bounding box center [64, 173] width 15 height 11
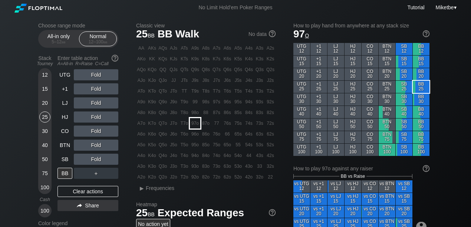
click at [192, 121] on div "97o" at bounding box center [195, 123] width 10 height 10
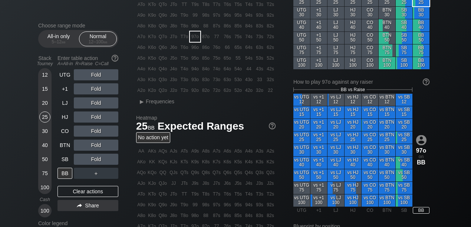
scroll to position [99, 0]
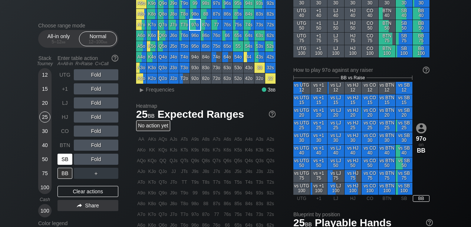
click at [68, 162] on div "SB" at bounding box center [64, 159] width 15 height 11
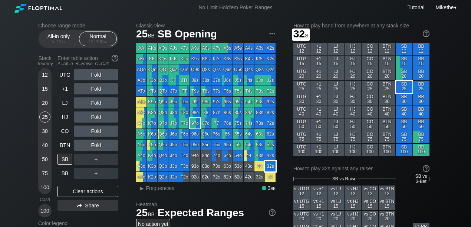
click at [267, 166] on div "32s" at bounding box center [270, 166] width 10 height 10
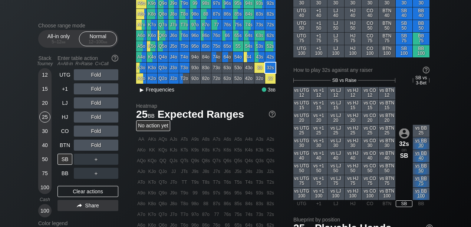
click at [156, 91] on span "Frequencies" at bounding box center [160, 90] width 29 height 6
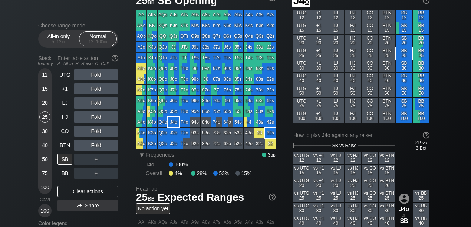
scroll to position [24, 0]
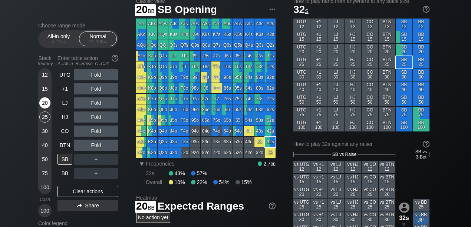
click at [45, 104] on div "20" at bounding box center [44, 102] width 11 height 11
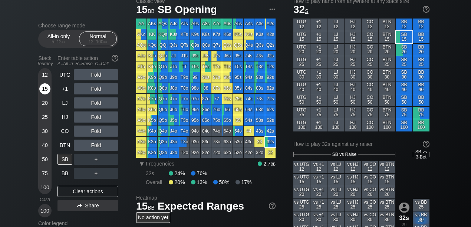
click at [45, 90] on div "15" at bounding box center [44, 88] width 11 height 11
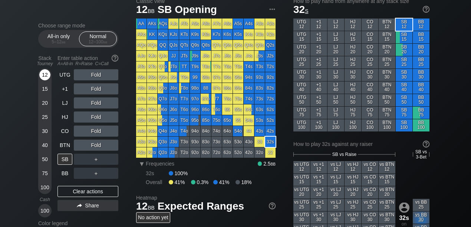
click at [46, 80] on div "12" at bounding box center [44, 76] width 11 height 14
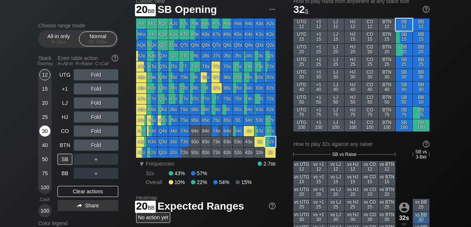
click at [42, 139] on div "30" at bounding box center [44, 133] width 11 height 14
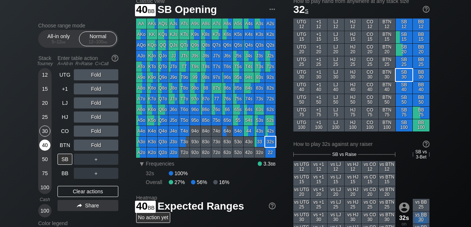
click at [42, 152] on div "40" at bounding box center [44, 147] width 11 height 14
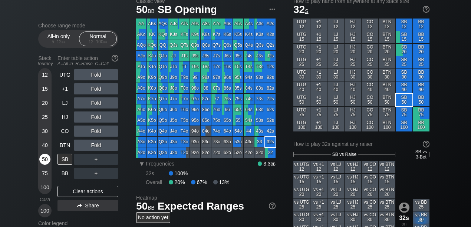
click at [42, 157] on div "50" at bounding box center [44, 159] width 11 height 11
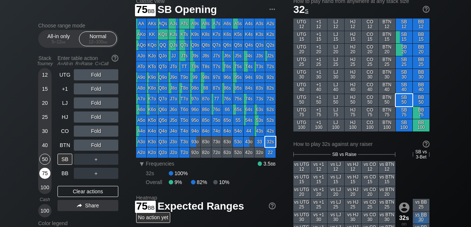
click at [44, 172] on div "75" at bounding box center [44, 173] width 11 height 11
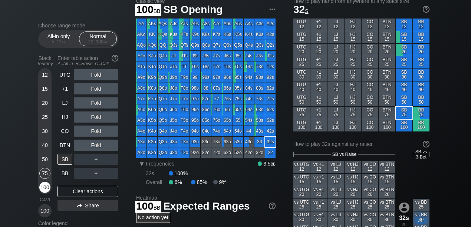
click at [46, 189] on div "100" at bounding box center [44, 187] width 11 height 11
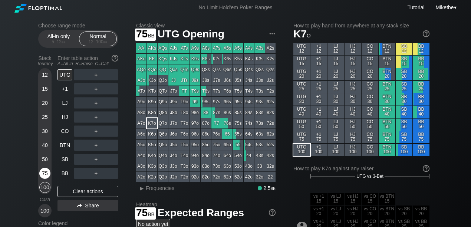
click at [45, 170] on div "75" at bounding box center [44, 173] width 11 height 11
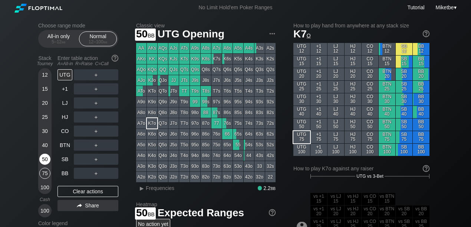
click at [43, 157] on div "50" at bounding box center [44, 159] width 11 height 11
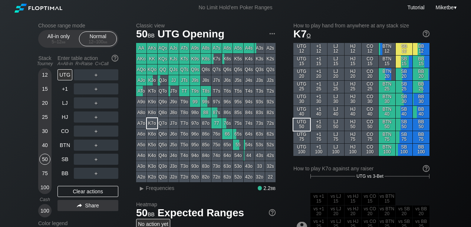
click at [46, 104] on div "20" at bounding box center [44, 102] width 11 height 11
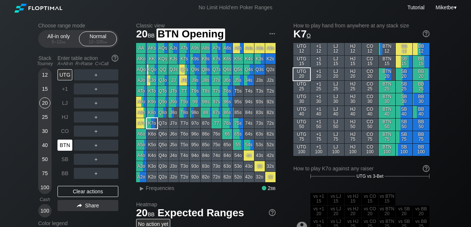
click at [64, 145] on div "BTN" at bounding box center [64, 145] width 15 height 11
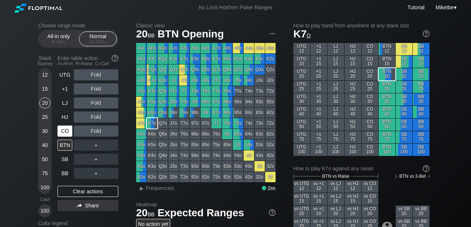
click at [64, 132] on div "CO" at bounding box center [64, 131] width 15 height 11
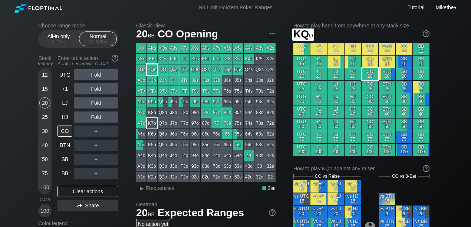
click at [150, 70] on div "KQo" at bounding box center [152, 69] width 10 height 10
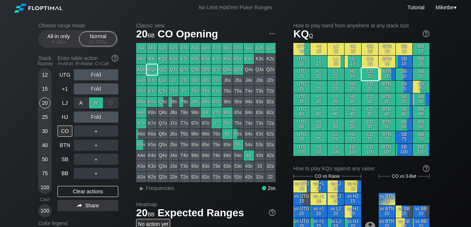
click at [93, 104] on div "R ✕" at bounding box center [96, 102] width 14 height 11
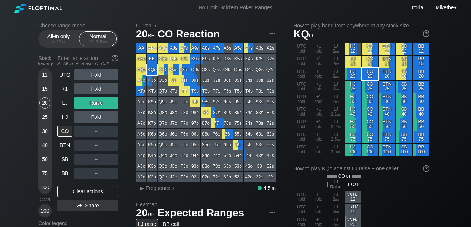
click at [46, 144] on div "40" at bounding box center [44, 145] width 11 height 11
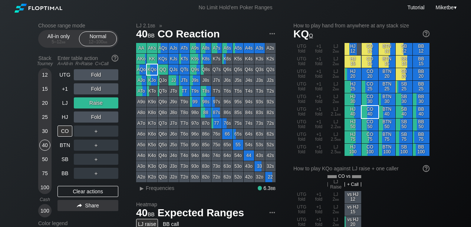
drag, startPoint x: 87, startPoint y: 191, endPoint x: 106, endPoint y: 169, distance: 28.1
click at [87, 191] on div "Clear actions" at bounding box center [87, 191] width 61 height 11
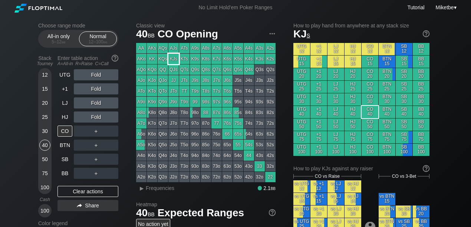
click at [177, 61] on div "KJs" at bounding box center [173, 59] width 10 height 10
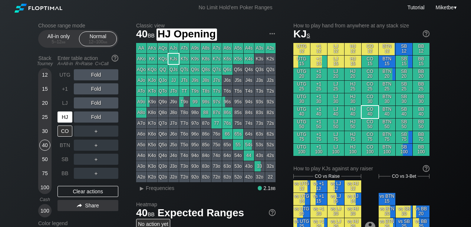
click at [67, 115] on div "HJ" at bounding box center [64, 117] width 15 height 11
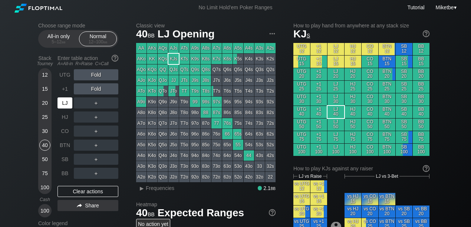
click at [69, 102] on div "LJ" at bounding box center [64, 102] width 15 height 11
click at [93, 104] on div "R ✕" at bounding box center [96, 102] width 14 height 11
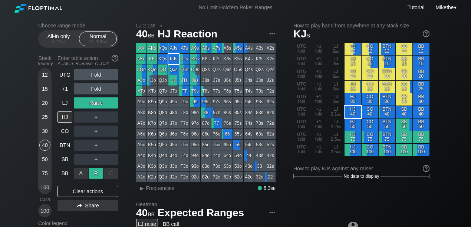
click at [95, 171] on div "A ✕ R ✕ C ✕ ＋" at bounding box center [96, 173] width 44 height 11
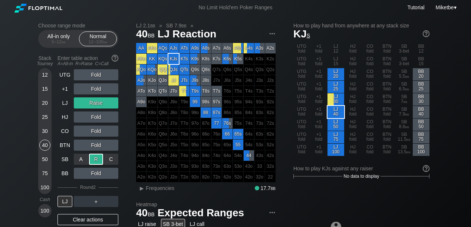
click at [95, 160] on div "R ✕" at bounding box center [96, 159] width 14 height 11
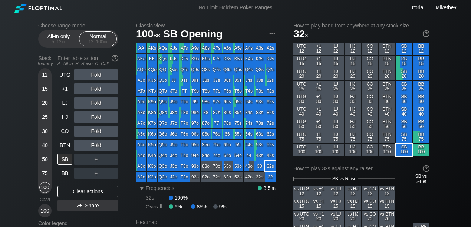
scroll to position [99, 0]
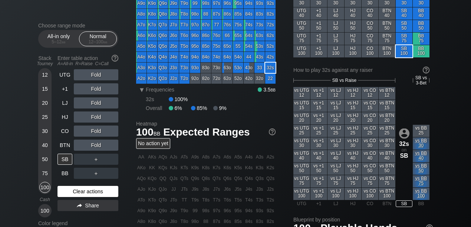
click at [86, 195] on div "Clear actions" at bounding box center [87, 191] width 61 height 11
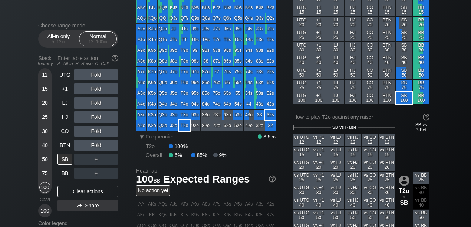
scroll to position [24, 0]
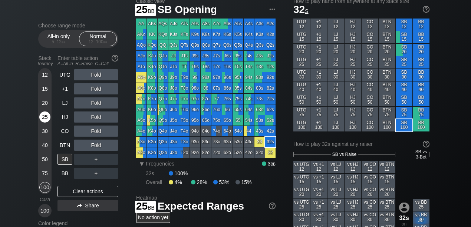
click at [47, 119] on div "25" at bounding box center [44, 117] width 11 height 11
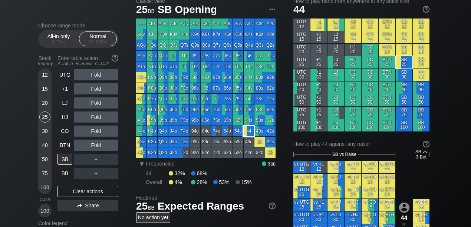
click at [247, 132] on div "44" at bounding box center [249, 131] width 10 height 10
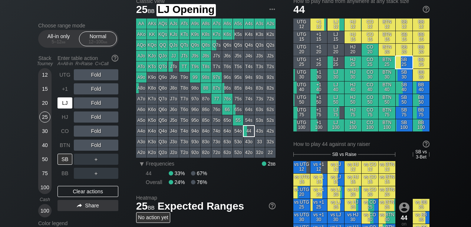
click at [64, 104] on div "LJ" at bounding box center [64, 102] width 15 height 11
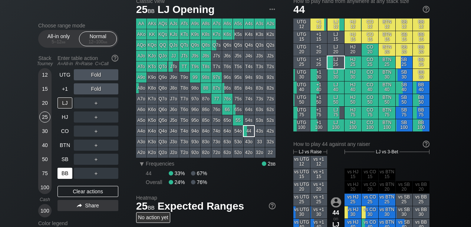
click at [63, 171] on div "BB" at bounding box center [64, 173] width 15 height 11
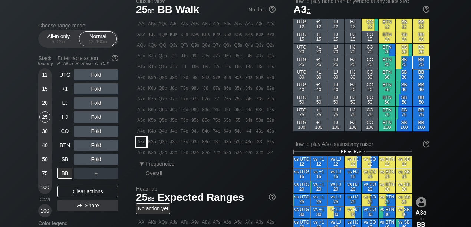
click at [142, 139] on div "A3o" at bounding box center [141, 142] width 10 height 10
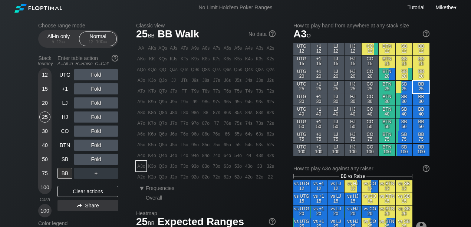
scroll to position [99, 0]
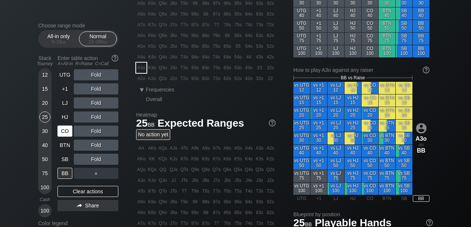
click at [62, 133] on div "CO" at bounding box center [64, 131] width 15 height 11
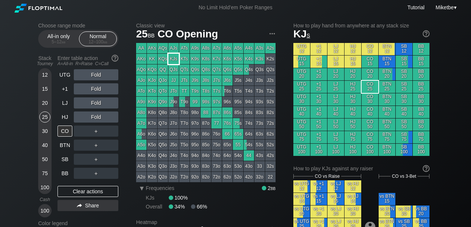
click at [170, 61] on div "KJs" at bounding box center [173, 59] width 10 height 10
drag, startPoint x: 142, startPoint y: 48, endPoint x: 54, endPoint y: 122, distance: 114.4
click at [142, 48] on div "AA" at bounding box center [141, 48] width 10 height 10
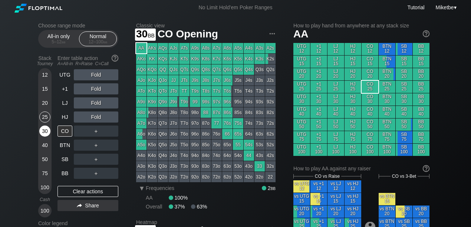
click at [47, 132] on div "30" at bounding box center [44, 131] width 11 height 11
click at [45, 162] on div "50" at bounding box center [44, 159] width 11 height 11
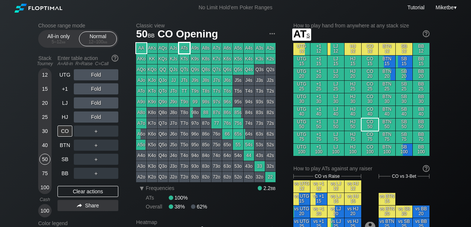
click at [185, 49] on div "ATs" at bounding box center [184, 48] width 10 height 10
click at [41, 159] on div "50" at bounding box center [44, 159] width 11 height 11
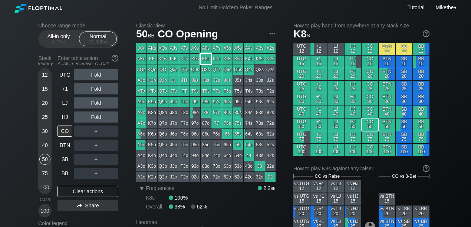
click at [208, 58] on div "K8s" at bounding box center [206, 59] width 10 height 10
click at [46, 172] on div "75" at bounding box center [44, 173] width 11 height 11
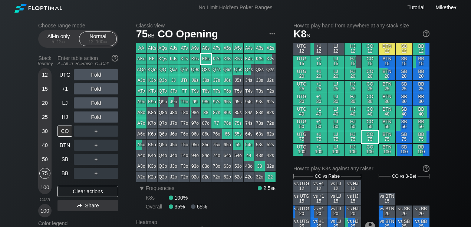
click at [90, 115] on div "Fold" at bounding box center [96, 117] width 44 height 11
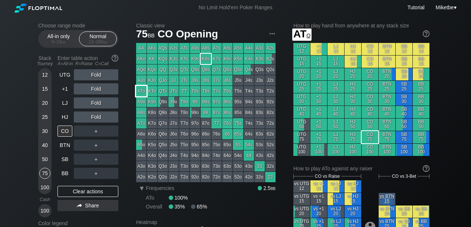
click at [142, 90] on div "ATo" at bounding box center [141, 91] width 10 height 10
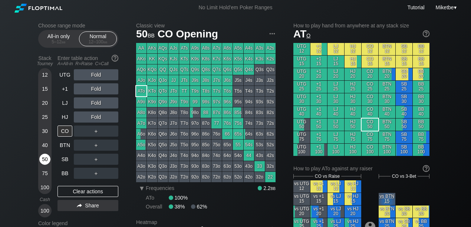
click at [44, 161] on div "50" at bounding box center [44, 159] width 11 height 11
click at [142, 112] on div "A8o" at bounding box center [141, 112] width 10 height 10
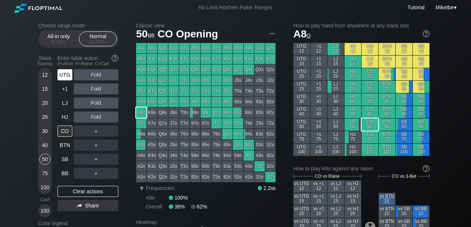
click at [69, 76] on div "UTG" at bounding box center [64, 74] width 15 height 11
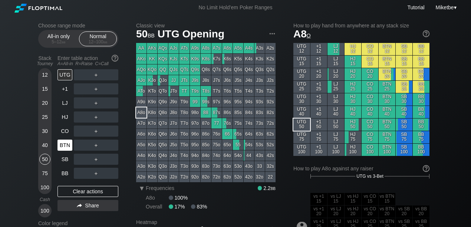
click at [64, 147] on div "BTN" at bounding box center [64, 145] width 15 height 11
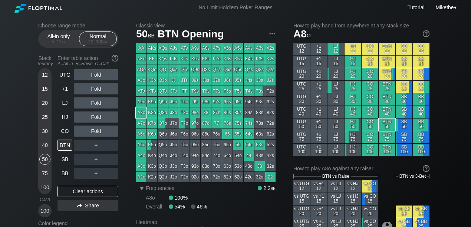
drag, startPoint x: 261, startPoint y: 69, endPoint x: 123, endPoint y: 130, distance: 150.5
click at [261, 69] on div "Q3s" at bounding box center [259, 69] width 10 height 10
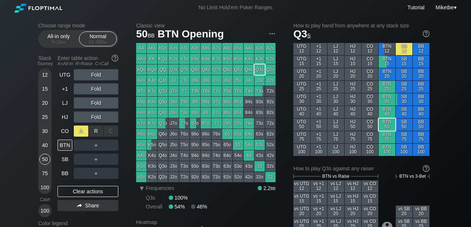
click at [74, 126] on div "A ✕" at bounding box center [81, 131] width 14 height 11
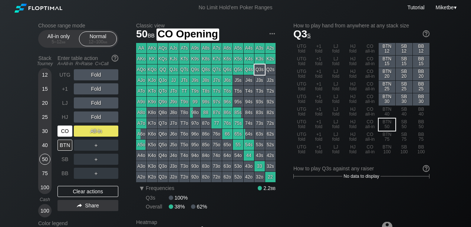
click at [69, 129] on div "CO" at bounding box center [64, 131] width 15 height 11
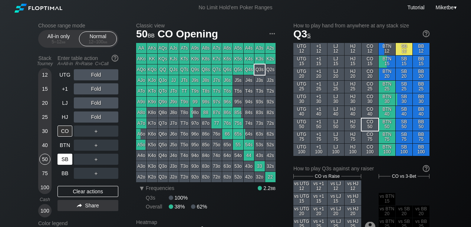
click at [64, 159] on div "SB" at bounding box center [64, 159] width 15 height 11
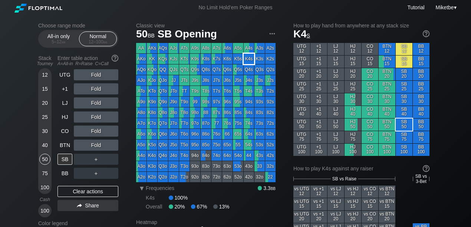
click at [246, 59] on div "K4s" at bounding box center [249, 59] width 10 height 10
click at [93, 129] on div "R ✕" at bounding box center [96, 131] width 14 height 11
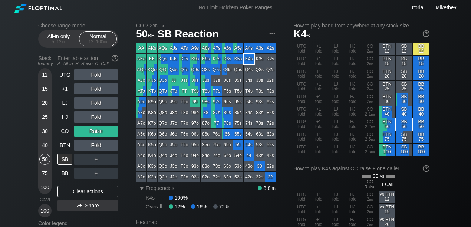
click at [44, 131] on div "30" at bounding box center [44, 131] width 11 height 11
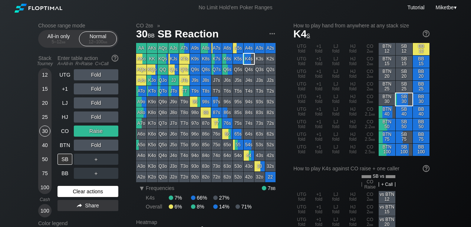
click at [86, 196] on div "Clear actions" at bounding box center [87, 191] width 61 height 11
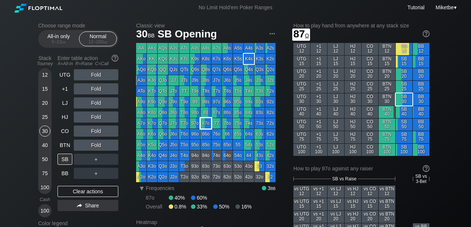
click at [206, 122] on div "87o" at bounding box center [206, 123] width 10 height 10
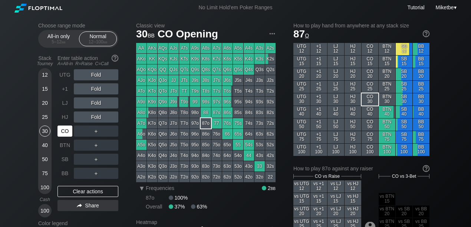
click at [67, 131] on div "CO" at bounding box center [64, 131] width 15 height 11
click at [66, 106] on div "LJ" at bounding box center [64, 102] width 15 height 11
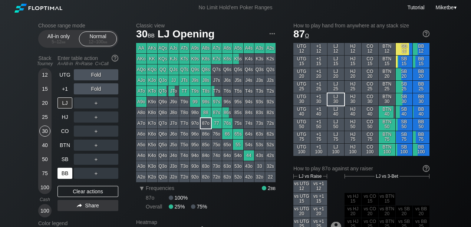
click at [66, 172] on div "BB" at bounding box center [64, 173] width 15 height 11
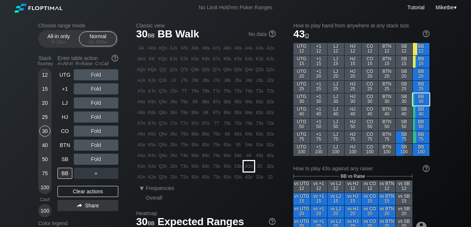
click at [245, 169] on div "43o" at bounding box center [249, 166] width 10 height 10
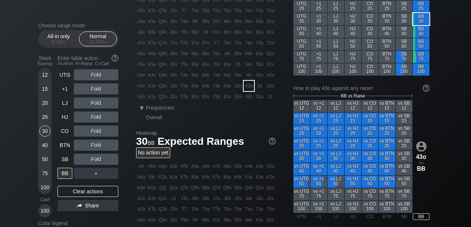
scroll to position [99, 0]
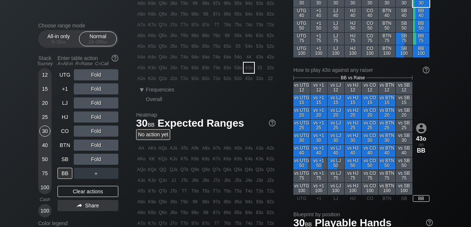
click at [46, 118] on div "25" at bounding box center [44, 117] width 11 height 11
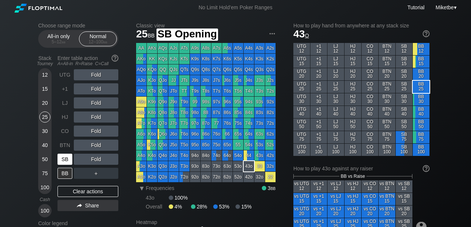
click at [69, 157] on div "SB" at bounding box center [64, 159] width 15 height 11
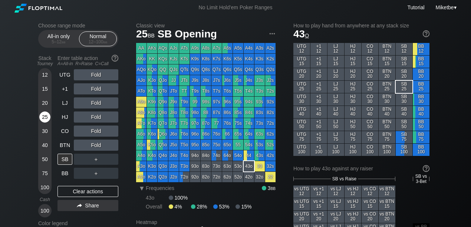
click at [43, 117] on div "25" at bounding box center [44, 117] width 11 height 11
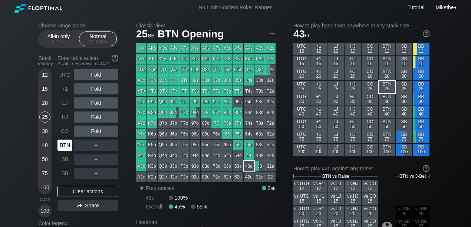
click at [61, 146] on div "BTN" at bounding box center [64, 145] width 15 height 11
click at [43, 119] on div "25" at bounding box center [44, 117] width 11 height 11
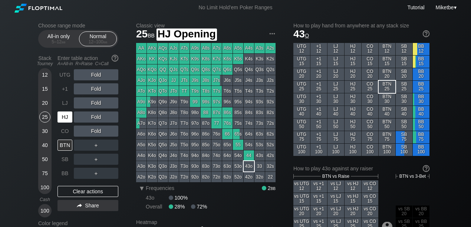
click at [70, 119] on div "HJ" at bounding box center [64, 117] width 15 height 11
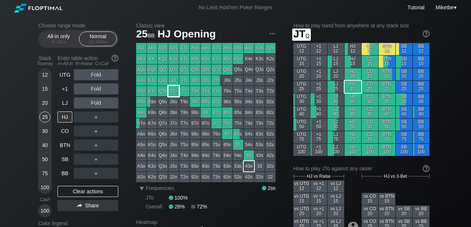
click at [169, 95] on div "JTo" at bounding box center [173, 91] width 10 height 10
click at [63, 148] on div "BTN" at bounding box center [64, 145] width 15 height 11
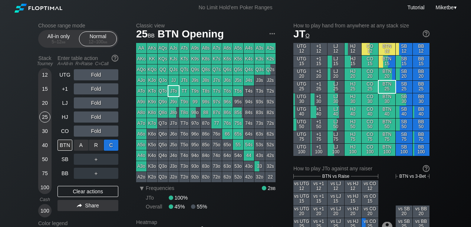
click at [109, 145] on div "C ✕" at bounding box center [111, 145] width 14 height 11
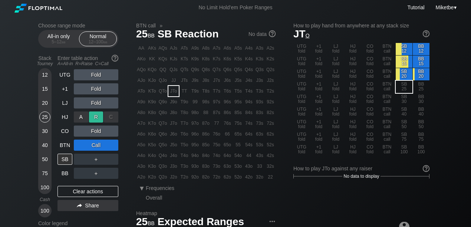
click at [93, 117] on div "R ✕" at bounding box center [96, 117] width 14 height 11
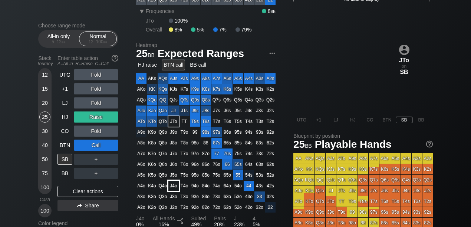
scroll to position [198, 0]
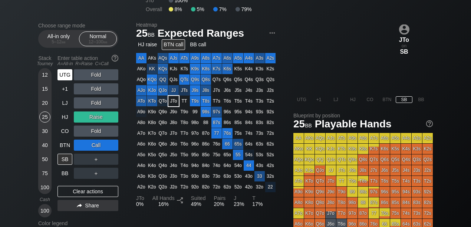
click at [64, 72] on div "UTG" at bounding box center [64, 74] width 15 height 11
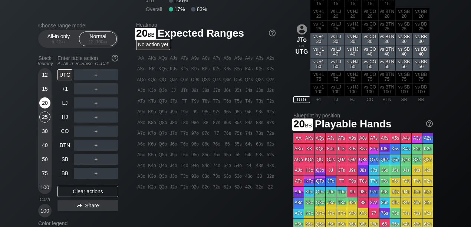
click at [44, 103] on div "20" at bounding box center [44, 102] width 11 height 11
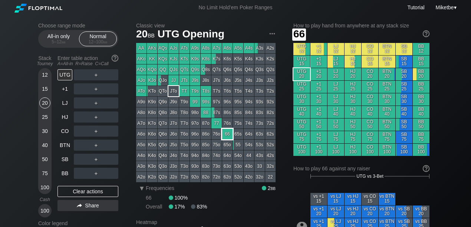
click at [226, 134] on div "66" at bounding box center [227, 134] width 10 height 10
click at [93, 159] on div "＋" at bounding box center [96, 159] width 44 height 11
click at [81, 159] on div "A ✕" at bounding box center [81, 159] width 14 height 11
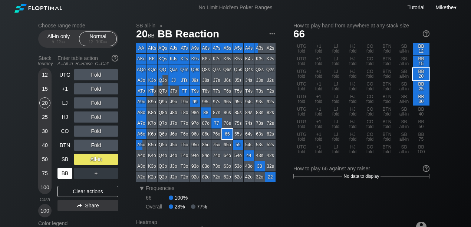
click at [67, 172] on div "BB" at bounding box center [64, 173] width 15 height 11
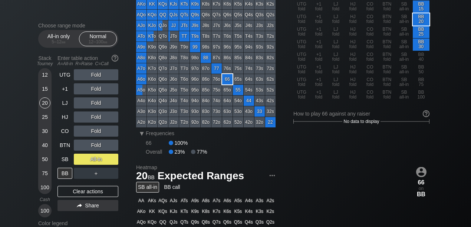
scroll to position [49, 0]
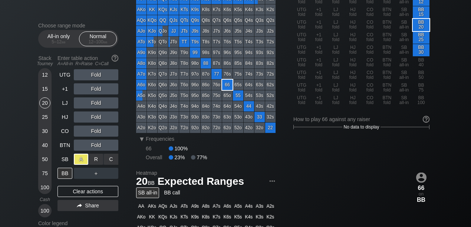
click at [86, 162] on div "A ✕ R ✕ C ✕ All-in" at bounding box center [96, 159] width 44 height 11
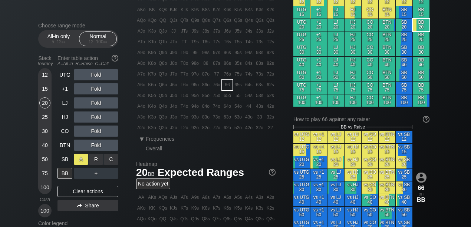
click at [82, 159] on div "A ✕" at bounding box center [81, 159] width 14 height 11
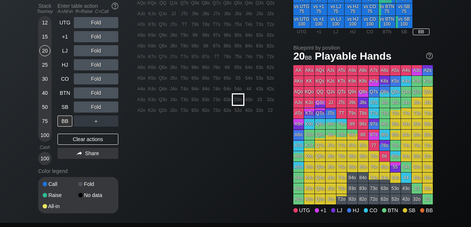
scroll to position [272, 0]
